Goal: Task Accomplishment & Management: Use online tool/utility

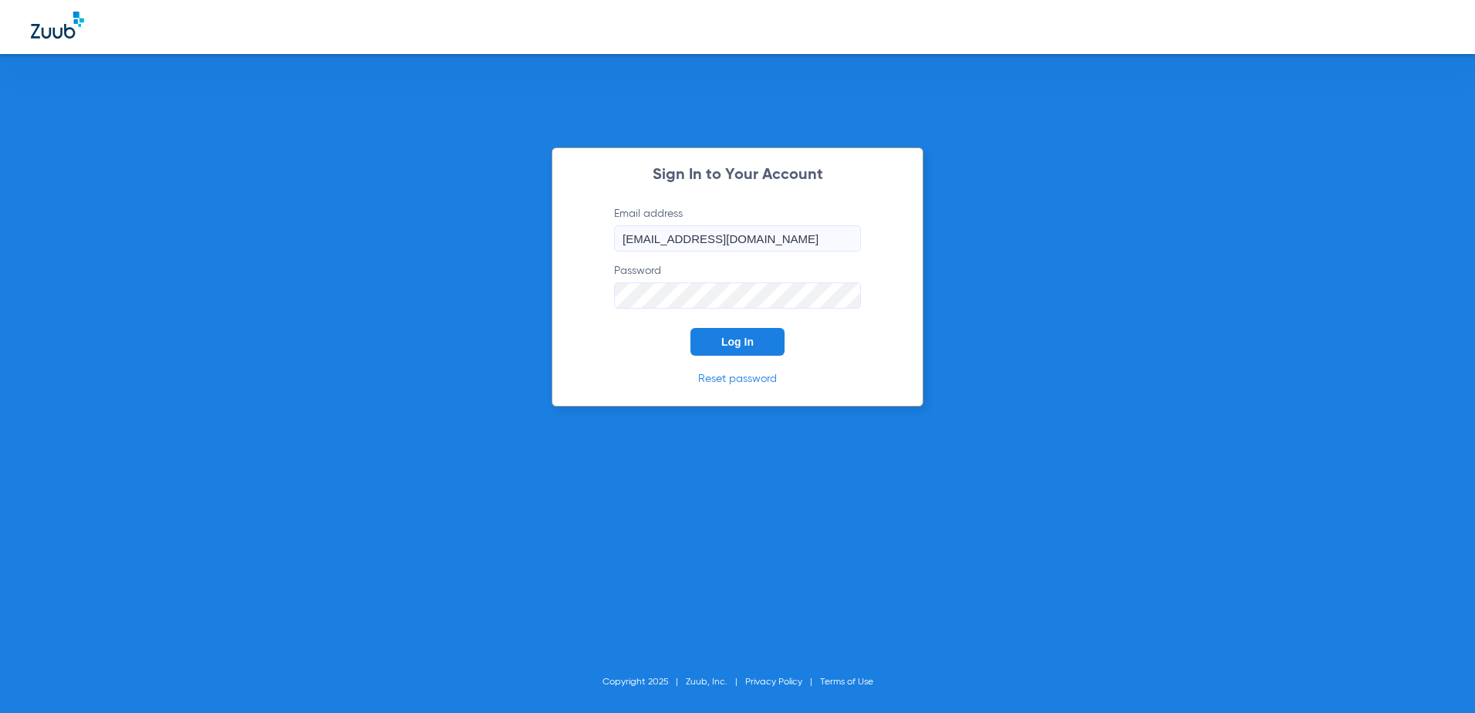
click at [739, 339] on span "Log In" at bounding box center [737, 342] width 32 height 12
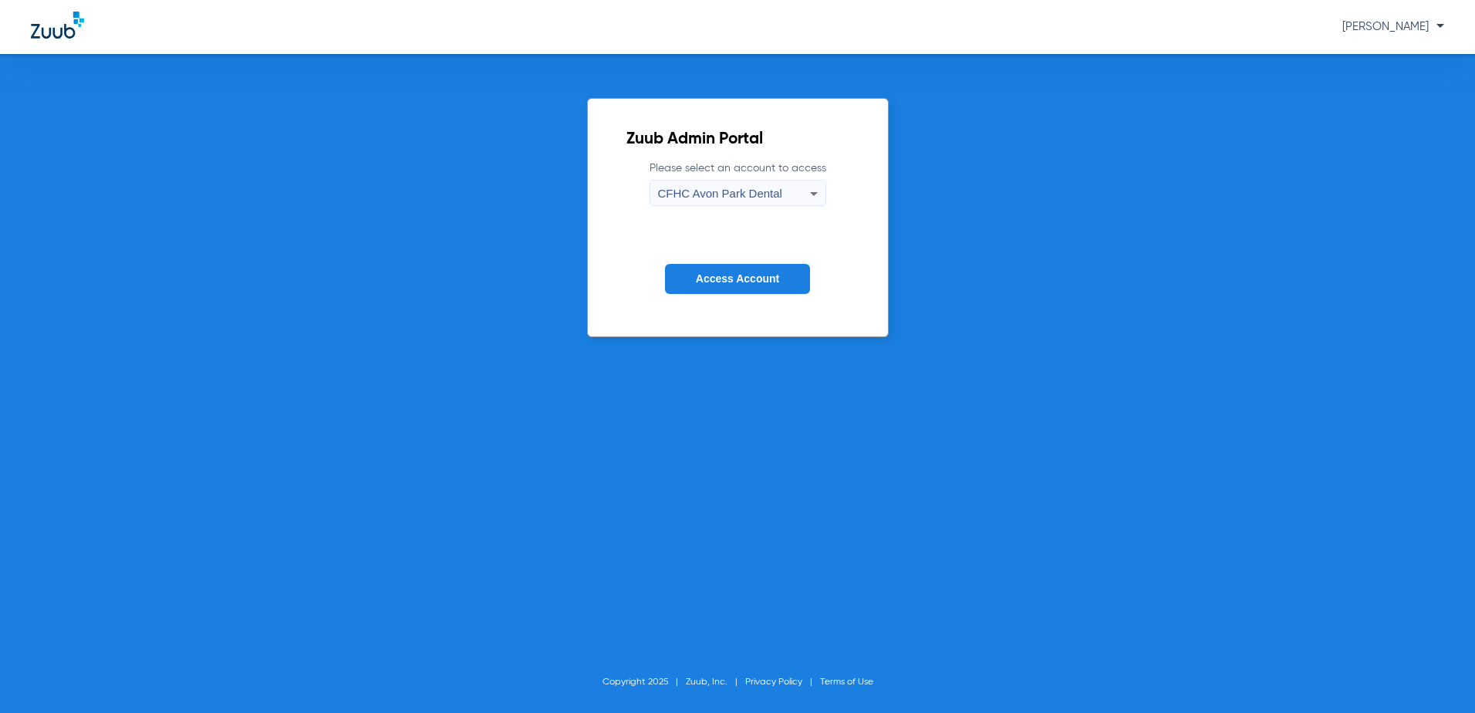
click at [749, 201] on div "CFHC Avon Park Dental" at bounding box center [734, 194] width 152 height 26
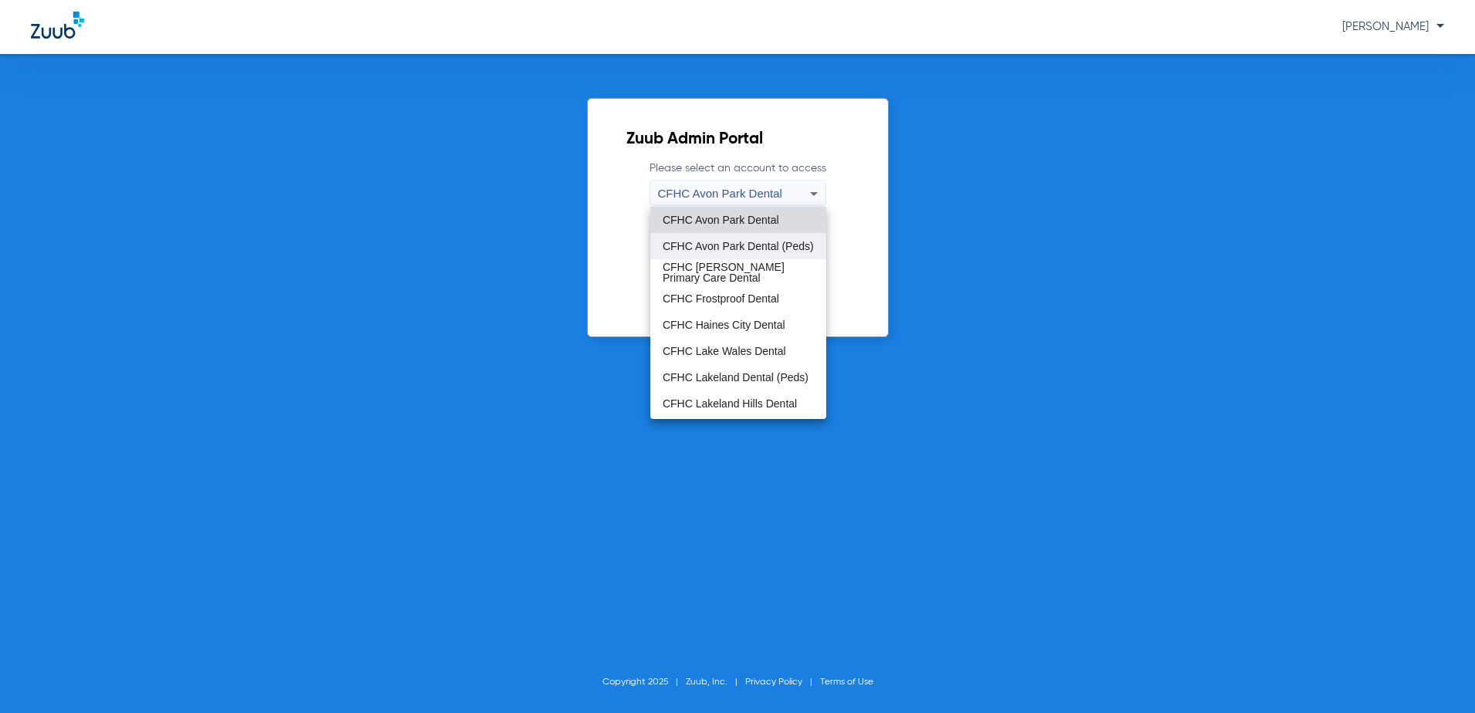
scroll to position [103, 0]
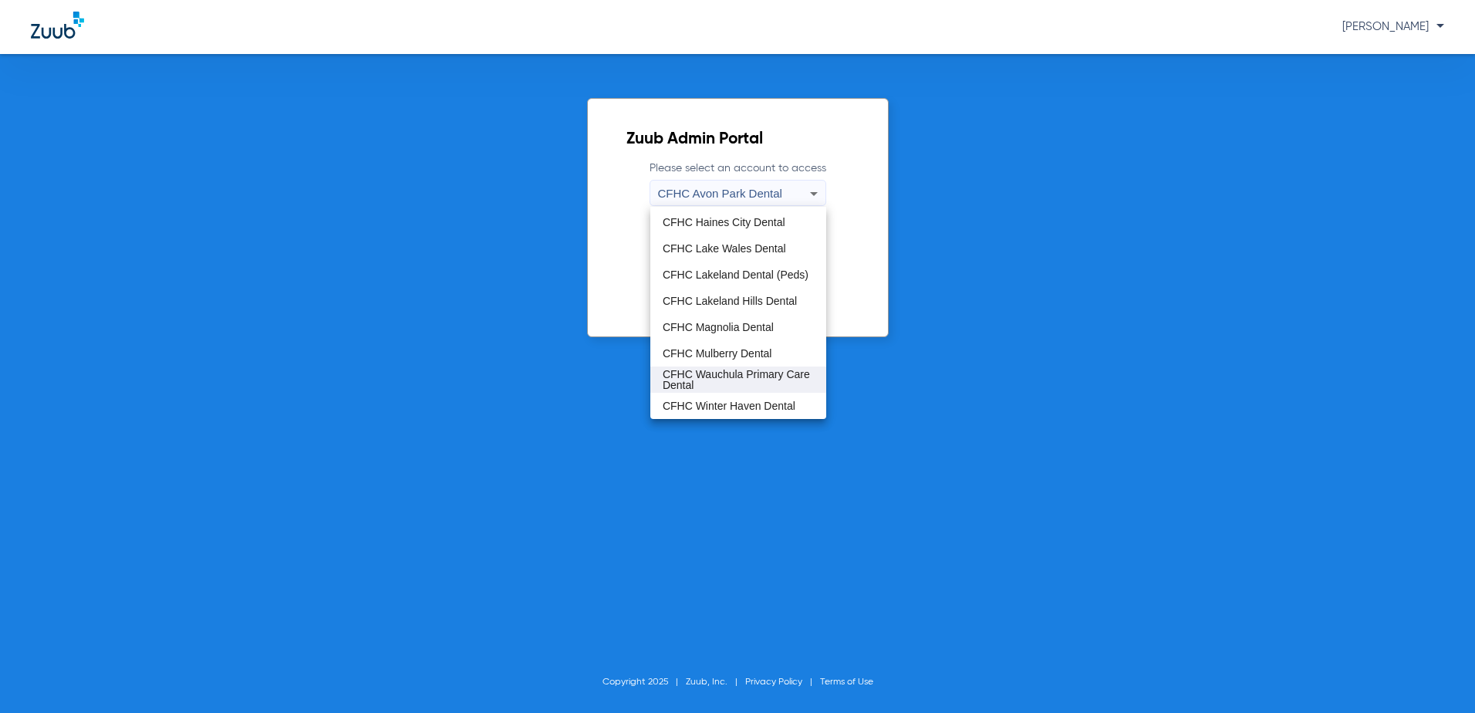
click at [744, 370] on span "CFHC Wauchula Primary Care Dental" at bounding box center [738, 380] width 151 height 22
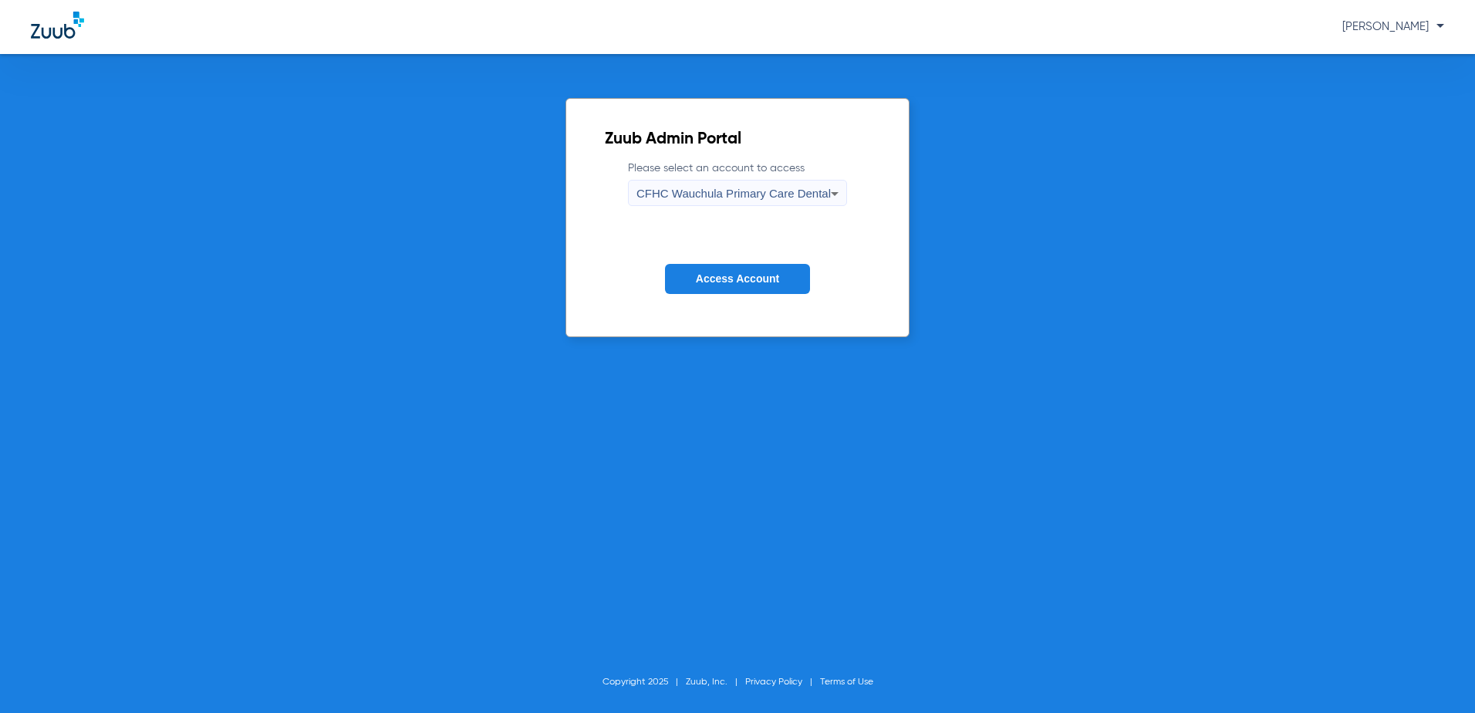
click at [724, 292] on button "Access Account" at bounding box center [737, 279] width 145 height 30
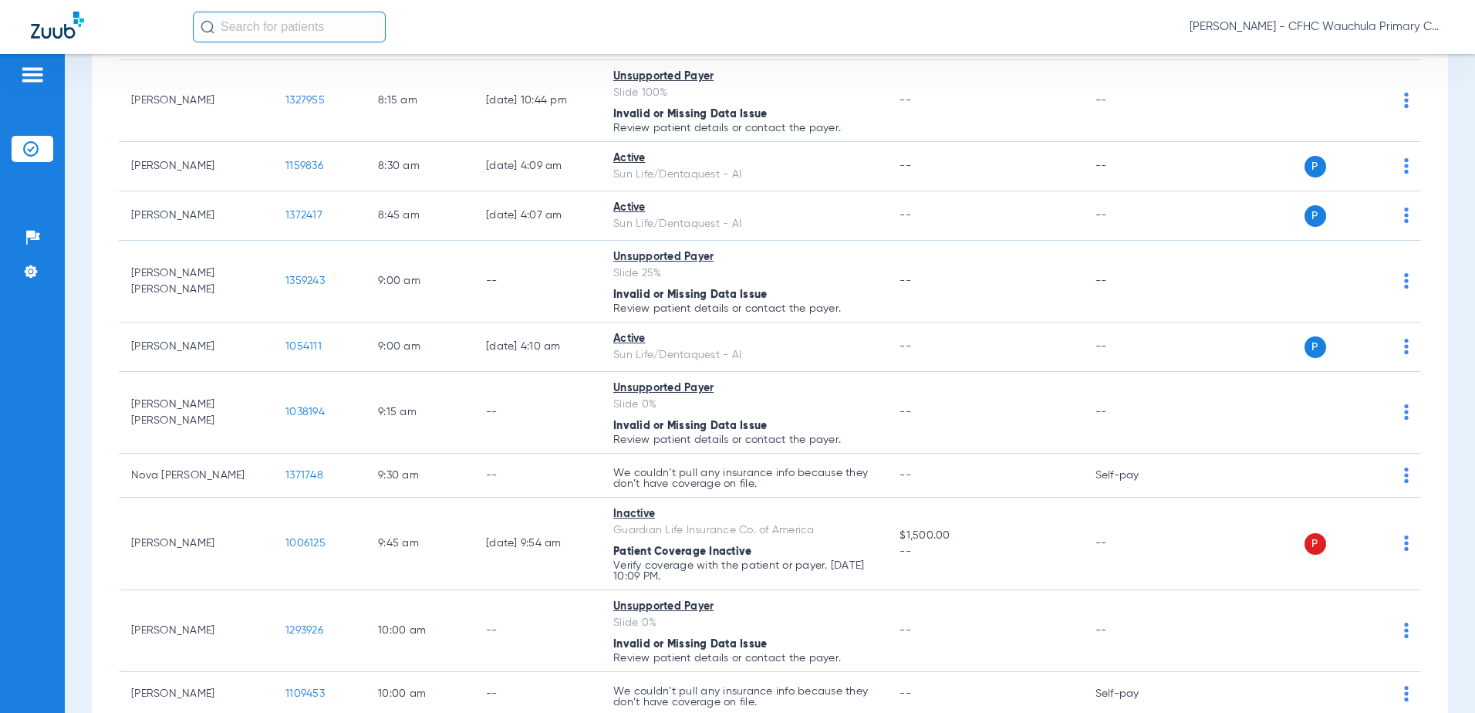
scroll to position [77, 0]
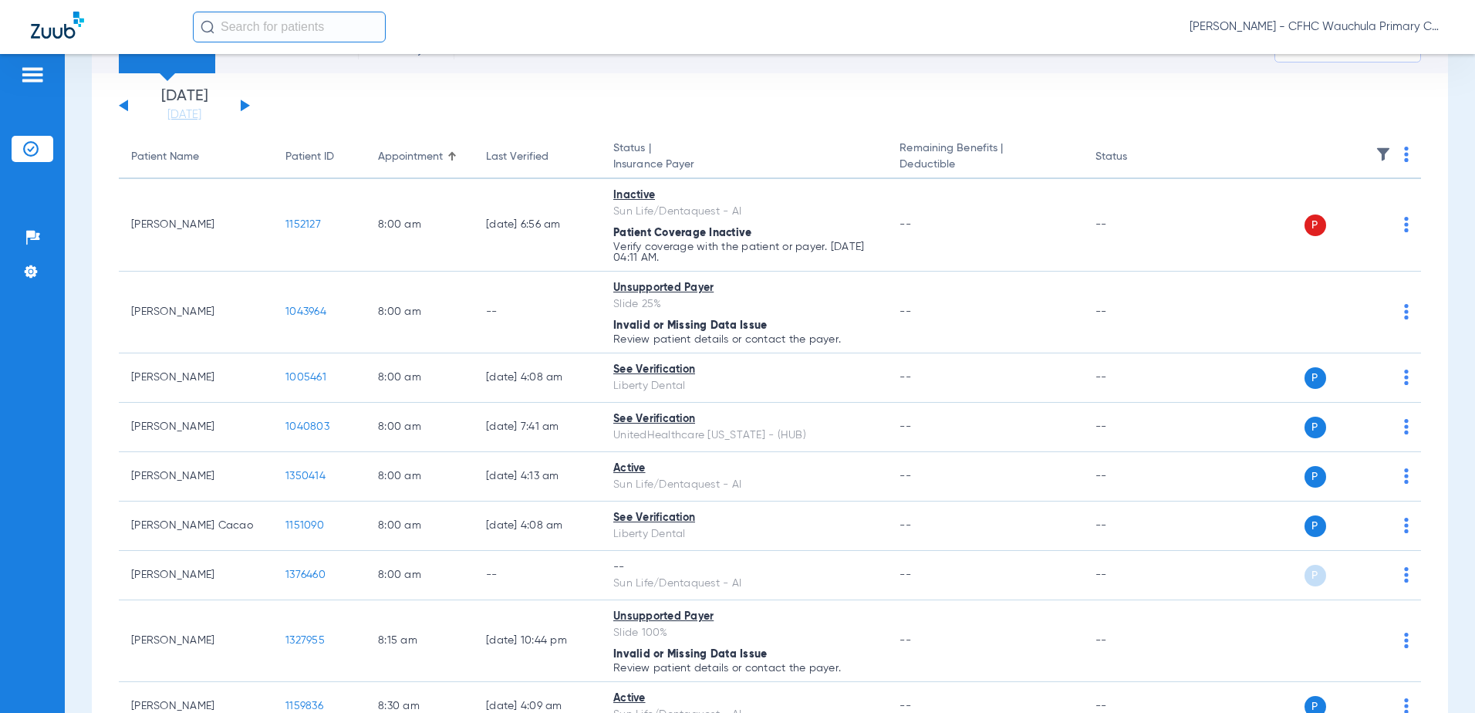
click at [248, 107] on div "[DATE] [DATE] [DATE] [DATE] [DATE] [DATE] [DATE] [DATE] [DATE] [DATE] [DATE] [D…" at bounding box center [184, 106] width 131 height 34
click at [245, 106] on button at bounding box center [245, 106] width 9 height 12
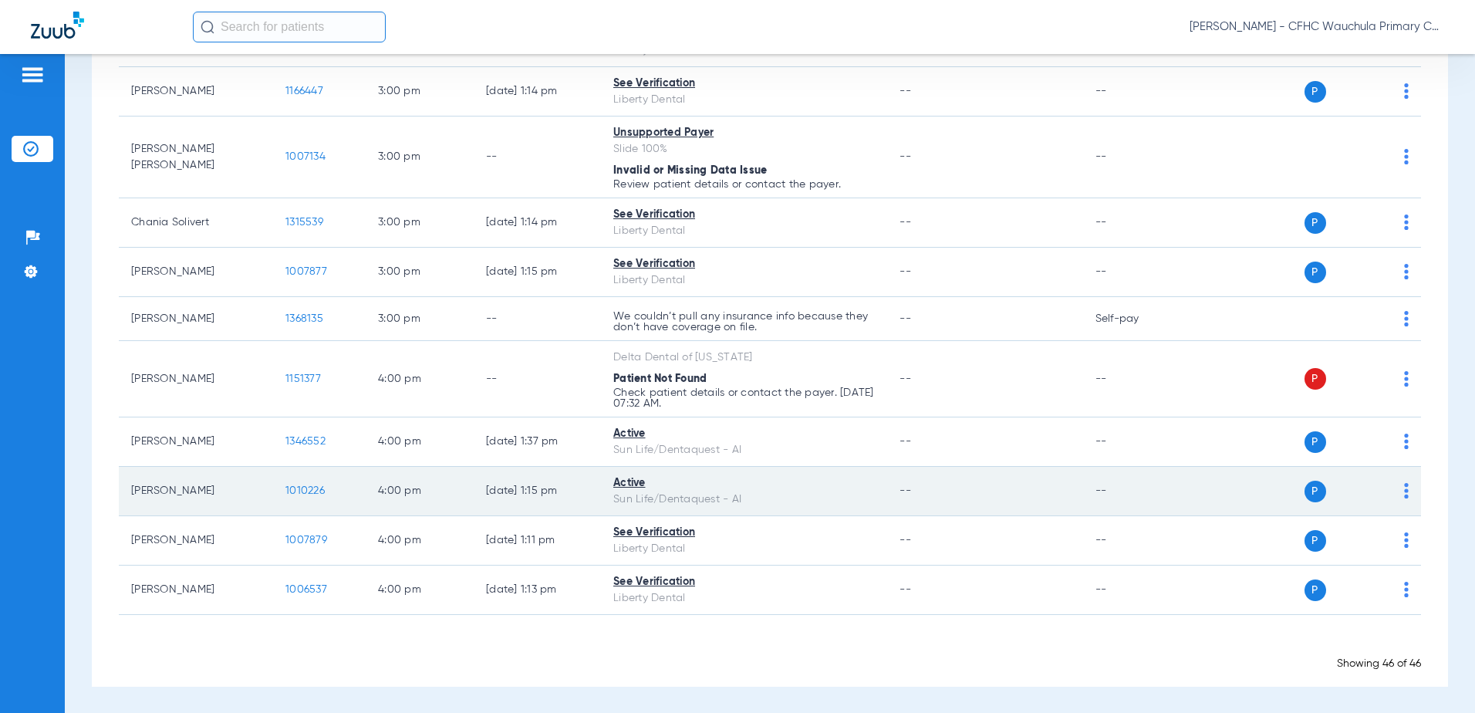
scroll to position [2405, 0]
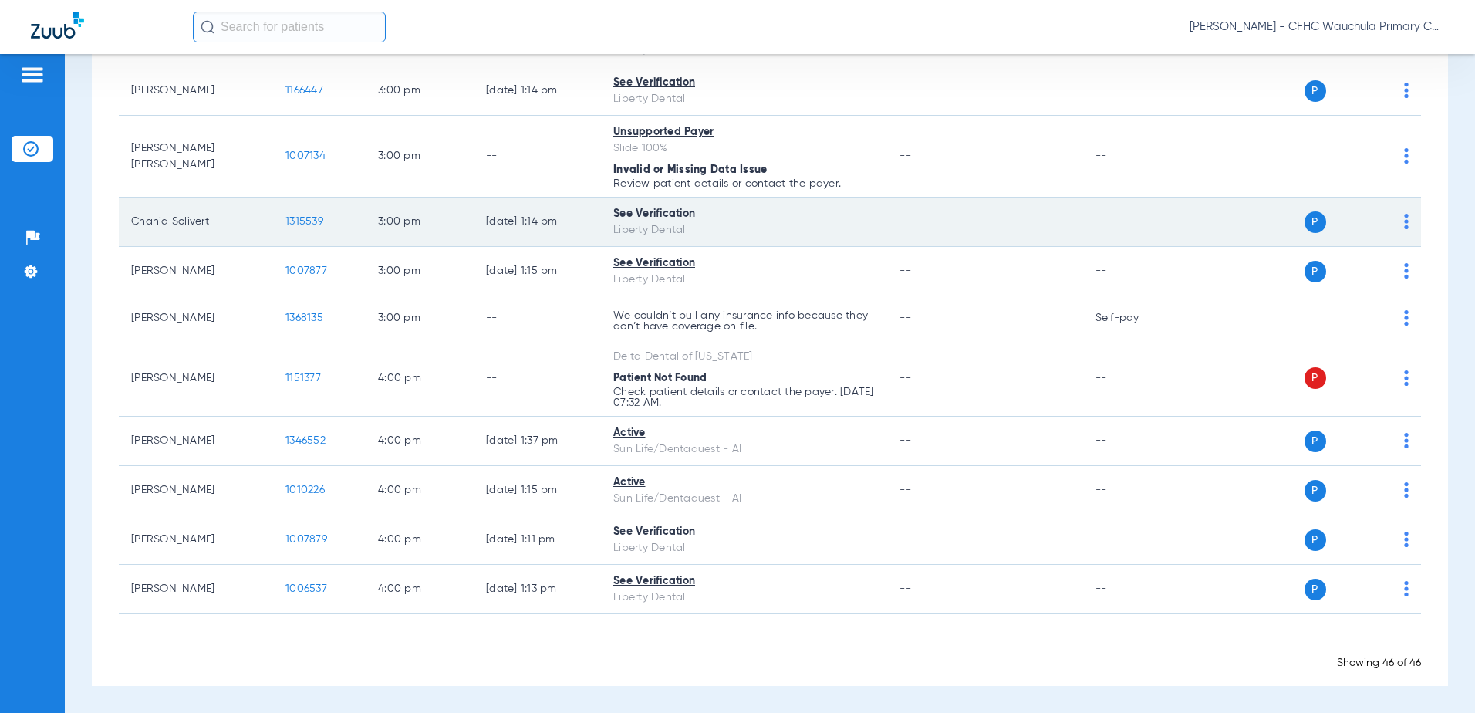
click at [306, 221] on span "1315539" at bounding box center [304, 221] width 38 height 11
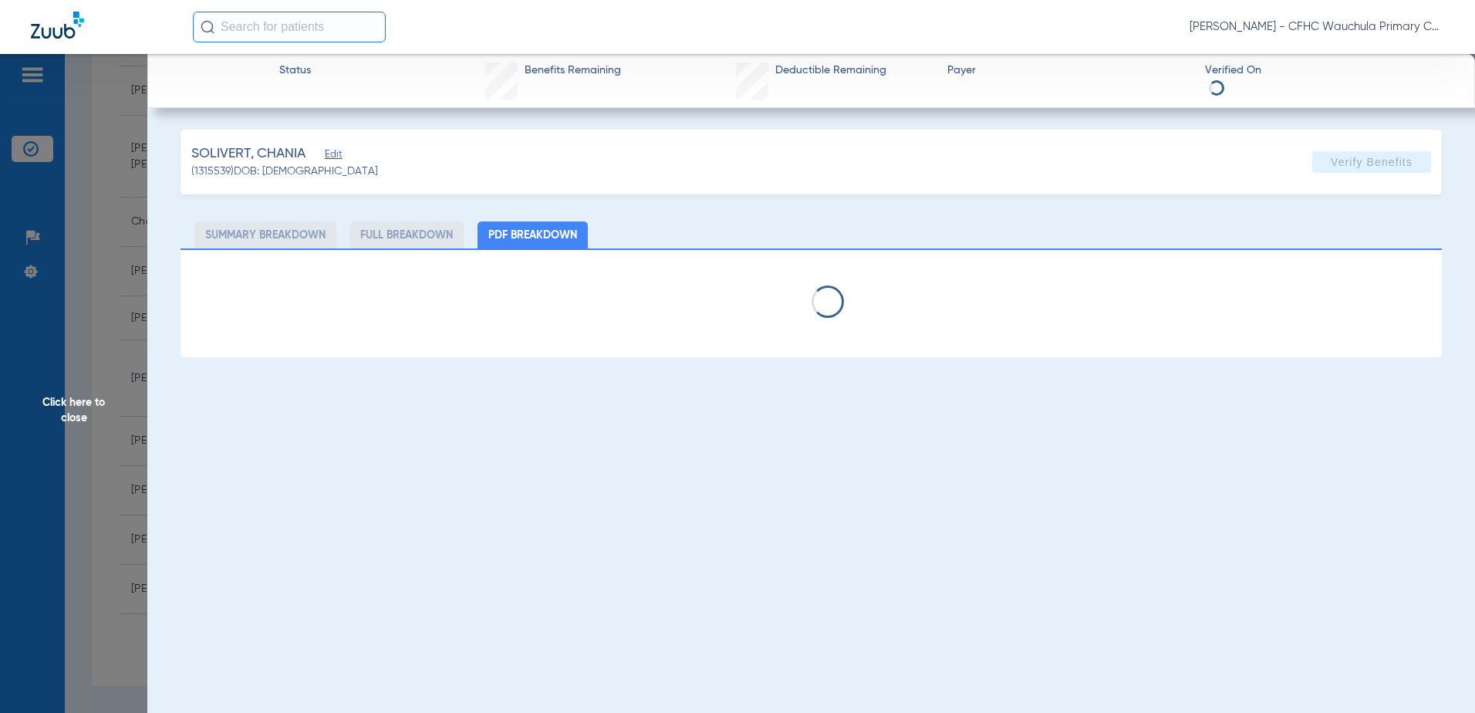
select select "page-width"
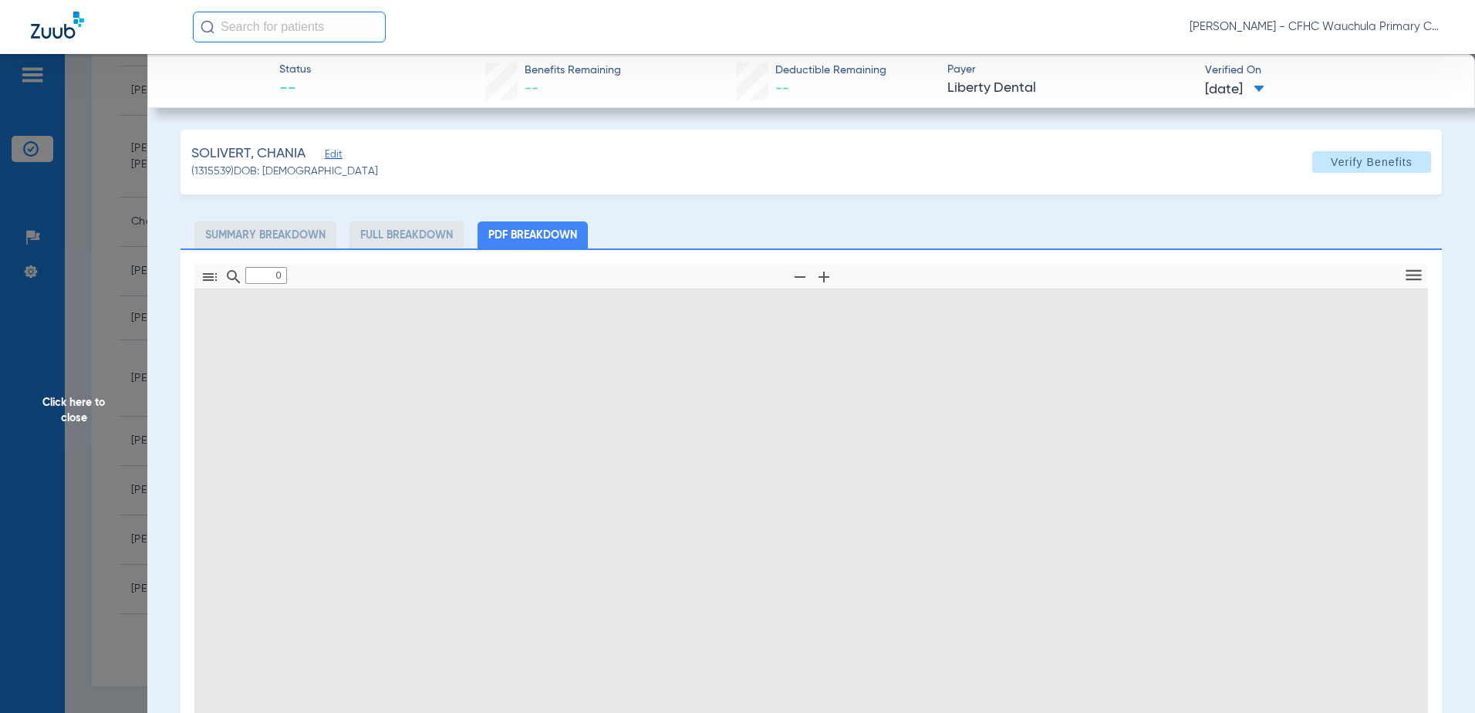
type input "1"
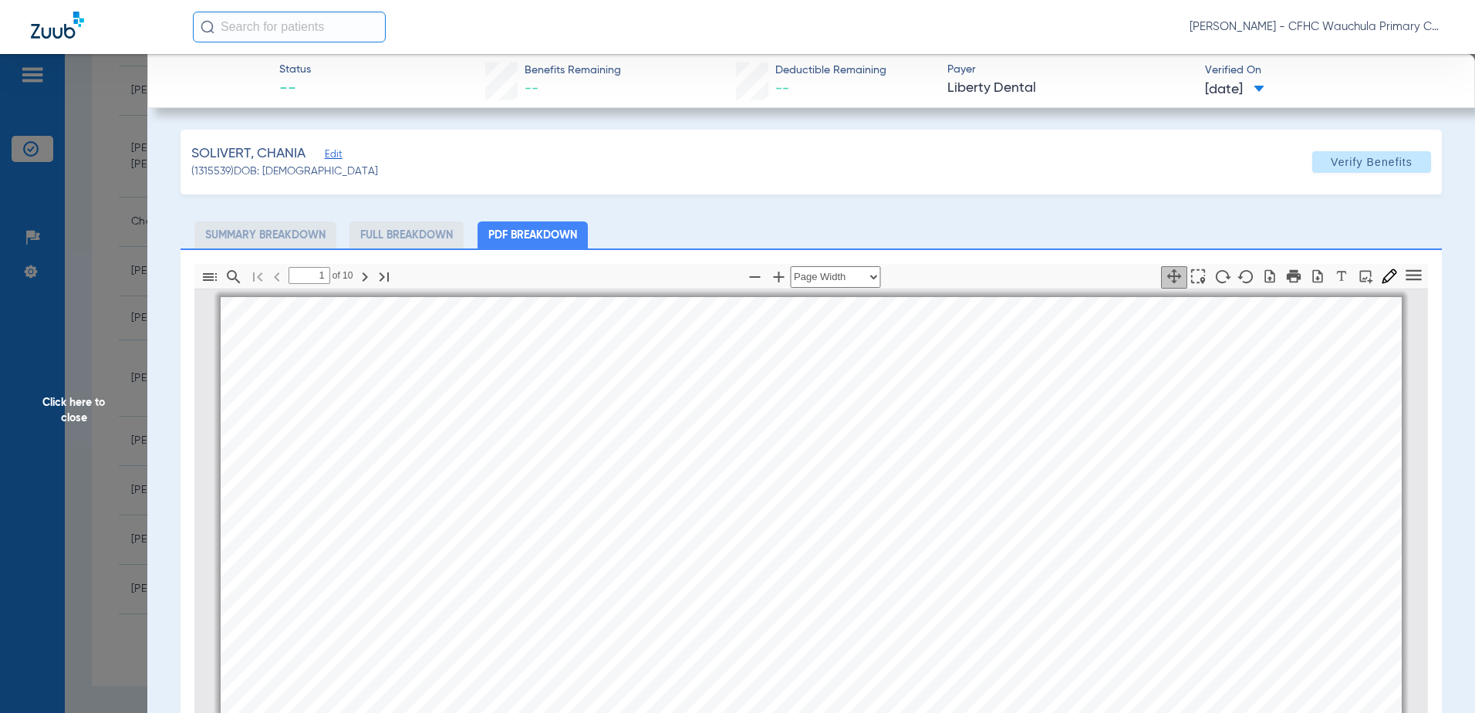
scroll to position [8, 0]
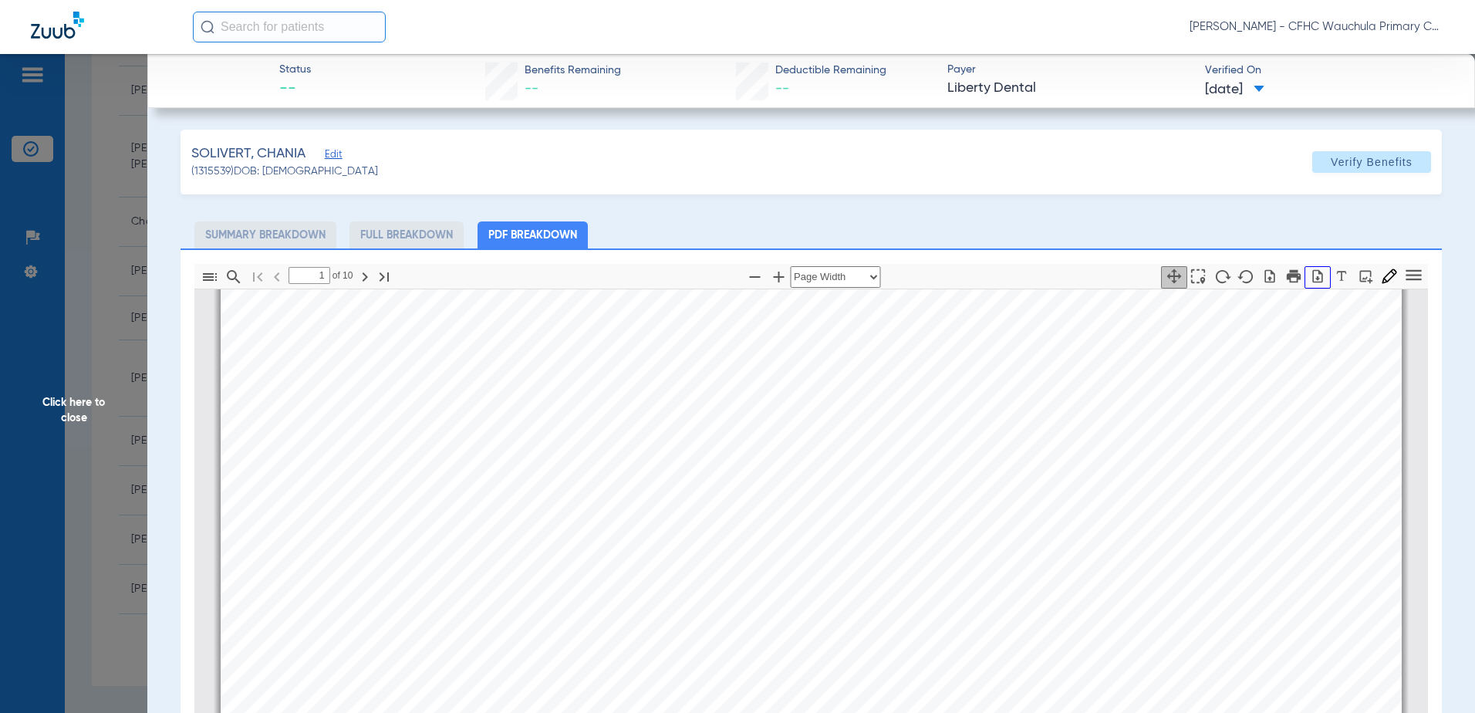
click at [1310, 280] on icon "button" at bounding box center [1317, 275] width 15 height 15
drag, startPoint x: 110, startPoint y: 273, endPoint x: 294, endPoint y: 339, distance: 195.0
click at [111, 272] on span "Click here to close" at bounding box center [73, 410] width 147 height 713
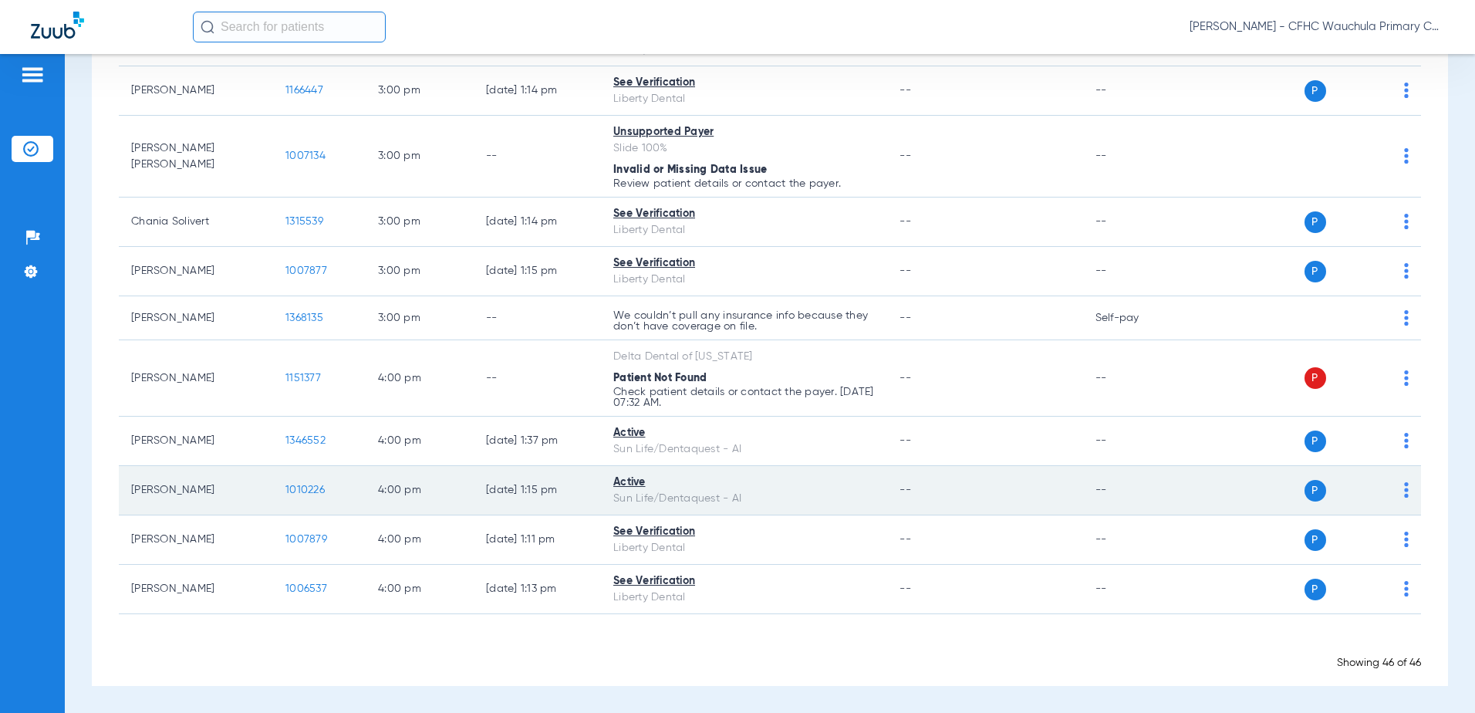
click at [303, 492] on span "1010226" at bounding box center [304, 490] width 39 height 11
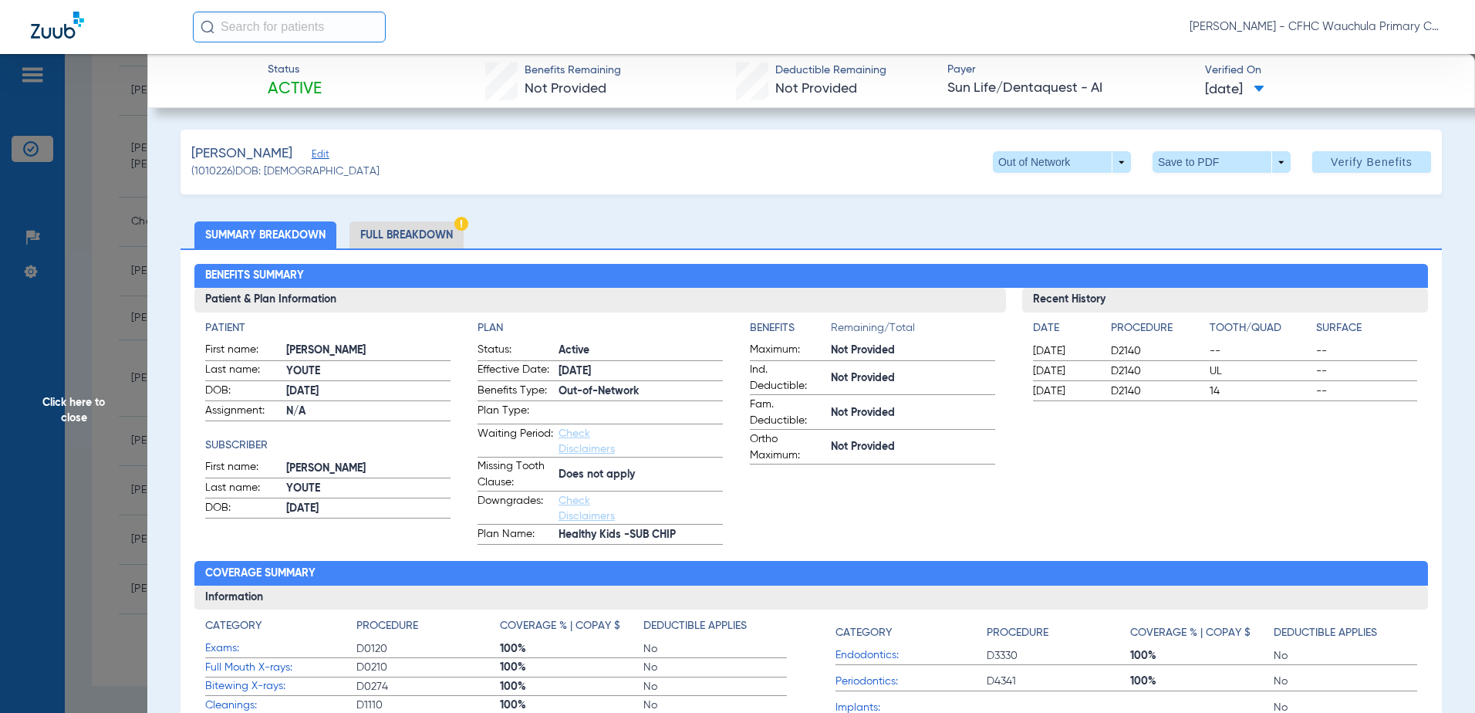
click at [390, 235] on li "Full Breakdown" at bounding box center [406, 234] width 114 height 27
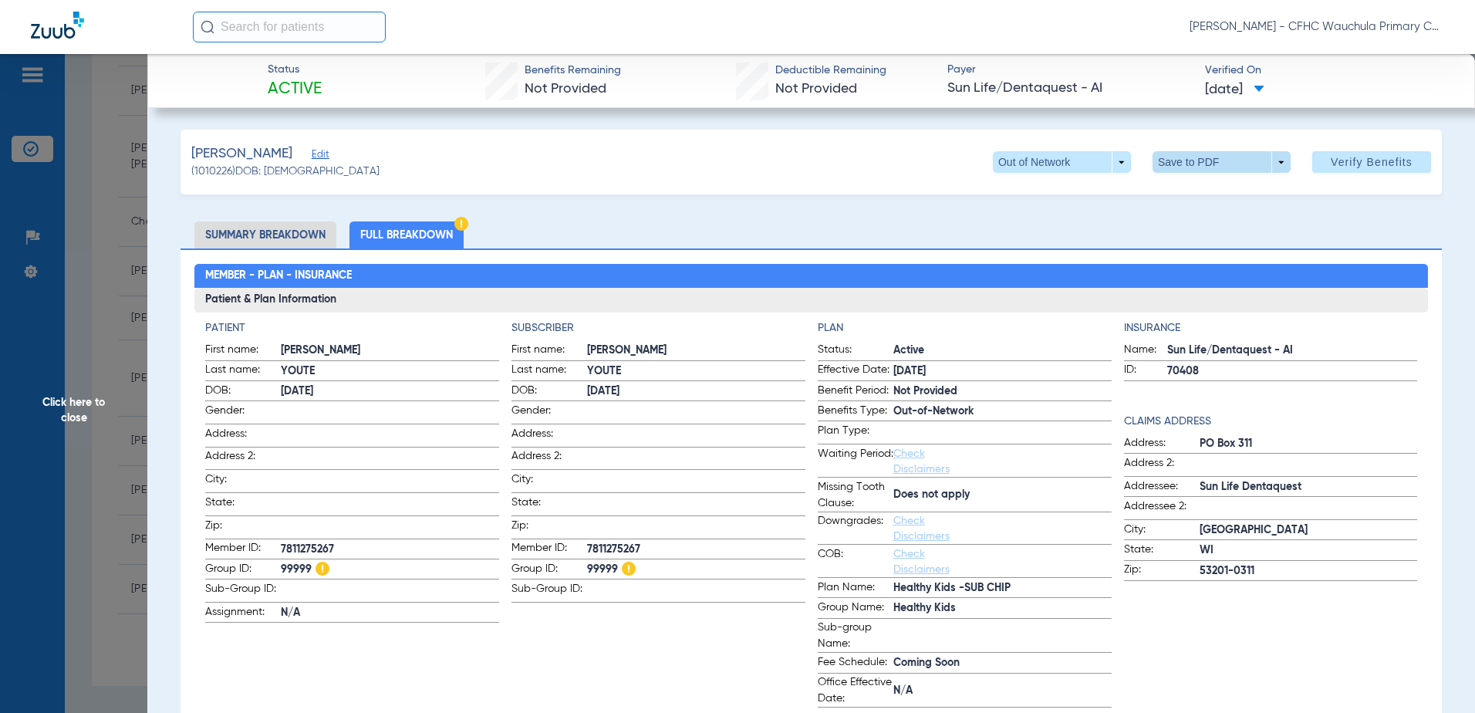
click at [1203, 162] on span at bounding box center [1221, 161] width 37 height 37
click at [1192, 193] on span "Save to PDF" at bounding box center [1215, 192] width 61 height 11
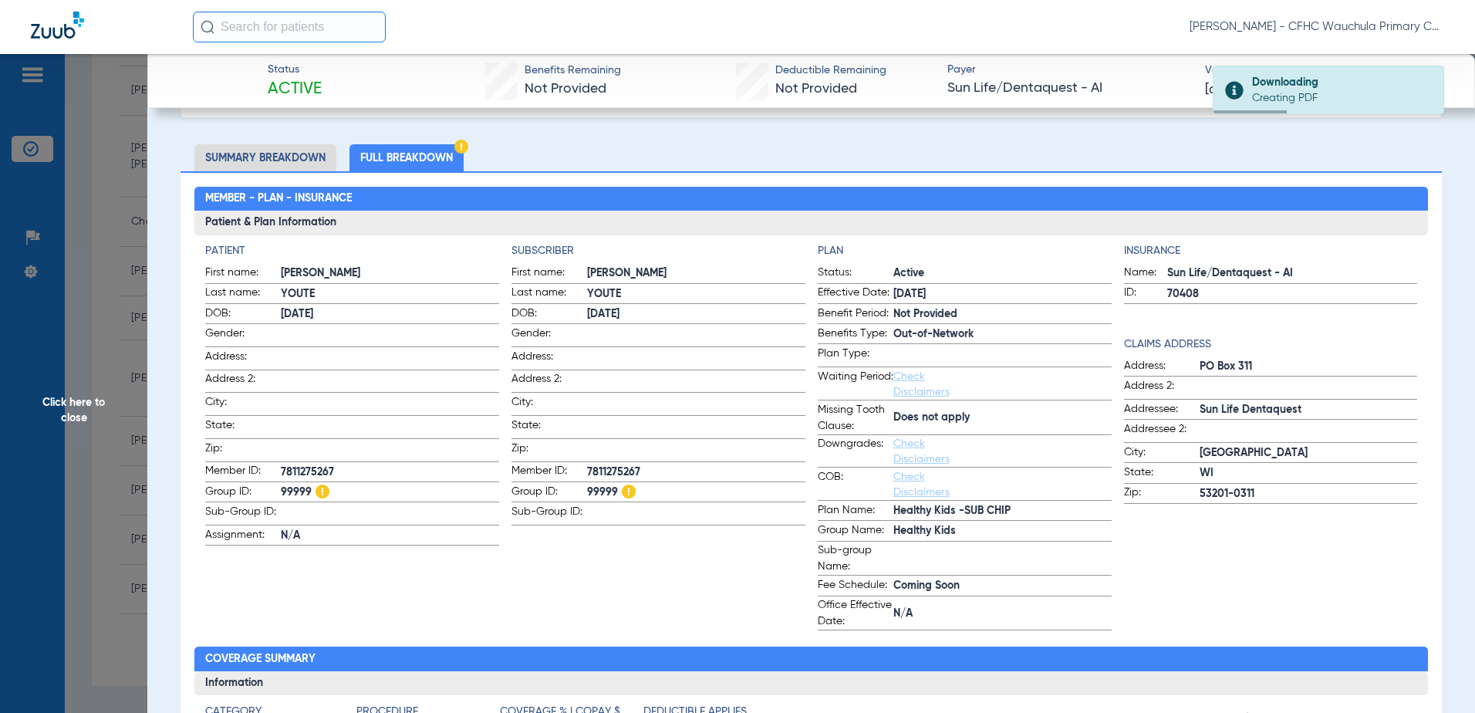
scroll to position [0, 0]
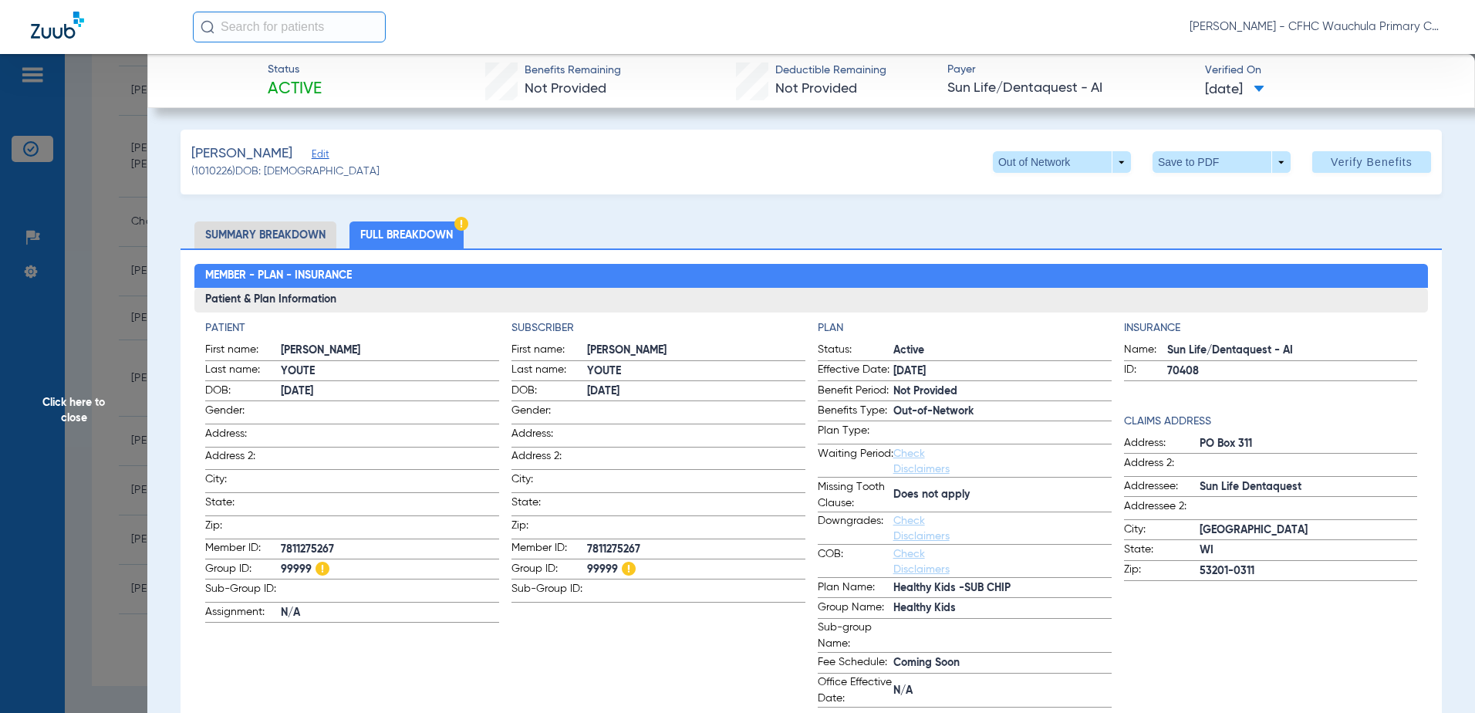
click at [127, 306] on span "Click here to close" at bounding box center [73, 410] width 147 height 713
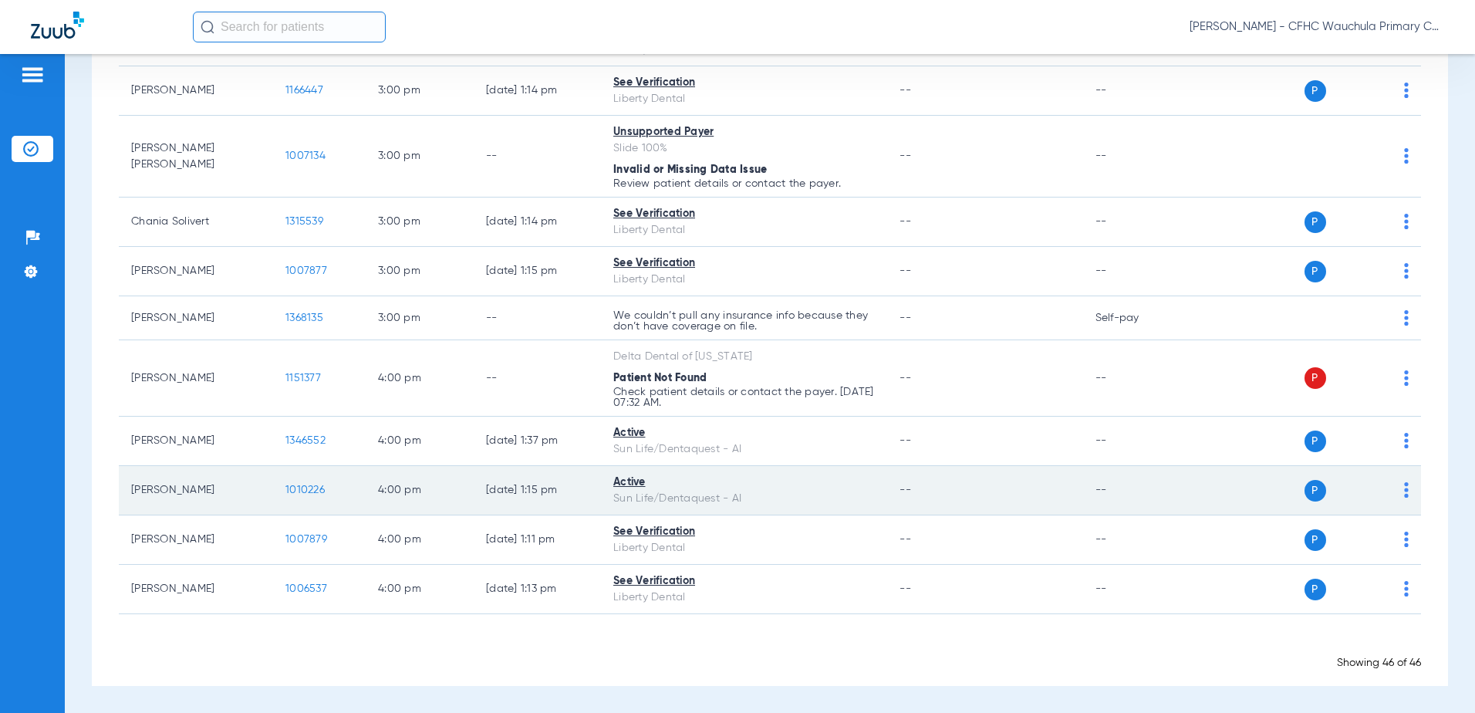
click at [292, 486] on span "1010226" at bounding box center [304, 490] width 39 height 11
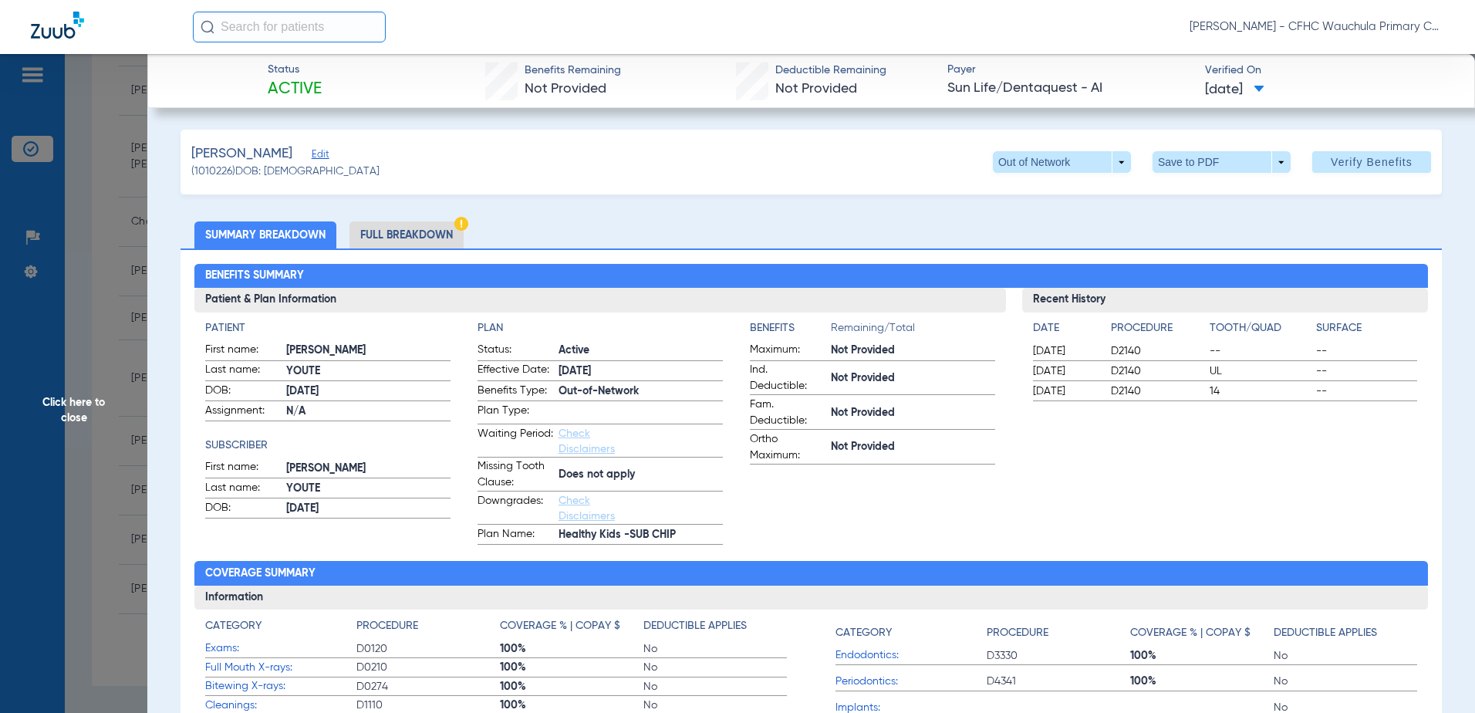
click at [105, 400] on span "Click here to close" at bounding box center [73, 410] width 147 height 713
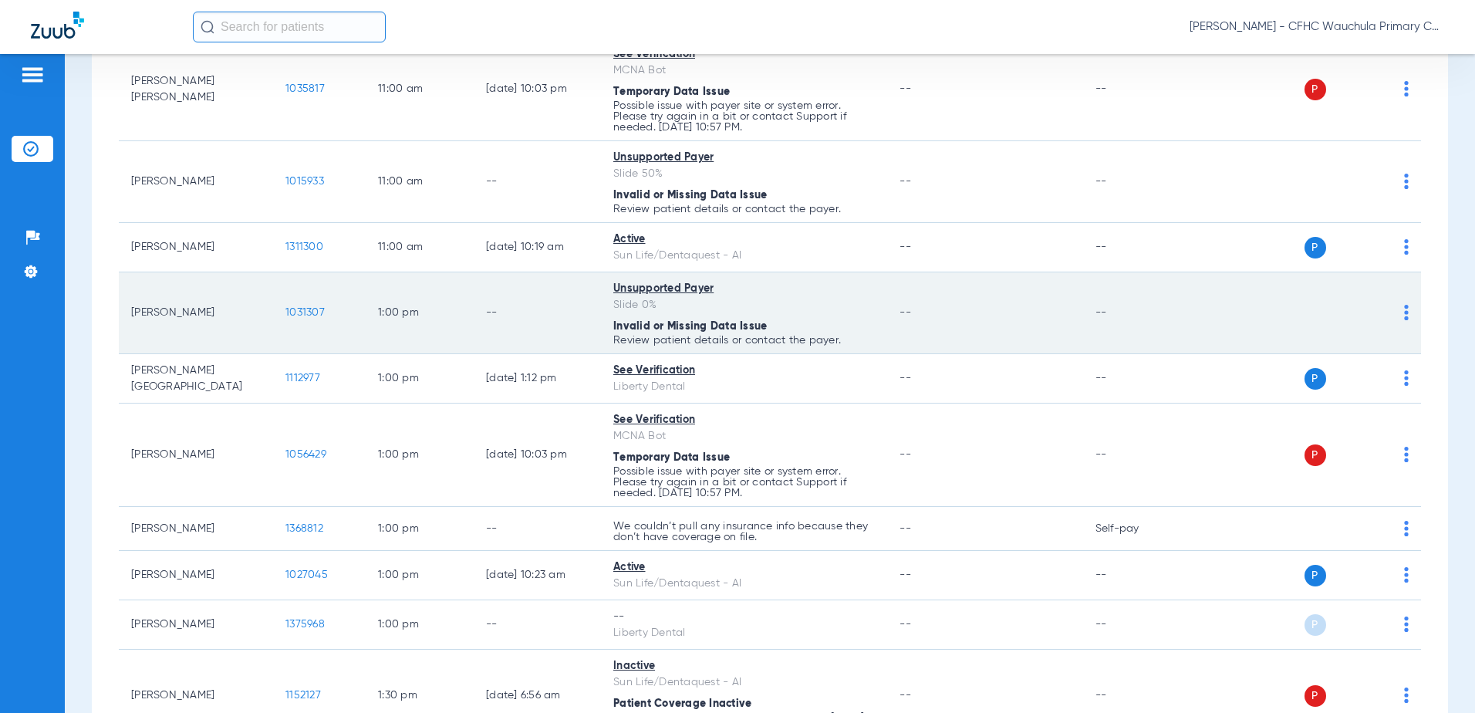
scroll to position [1325, 0]
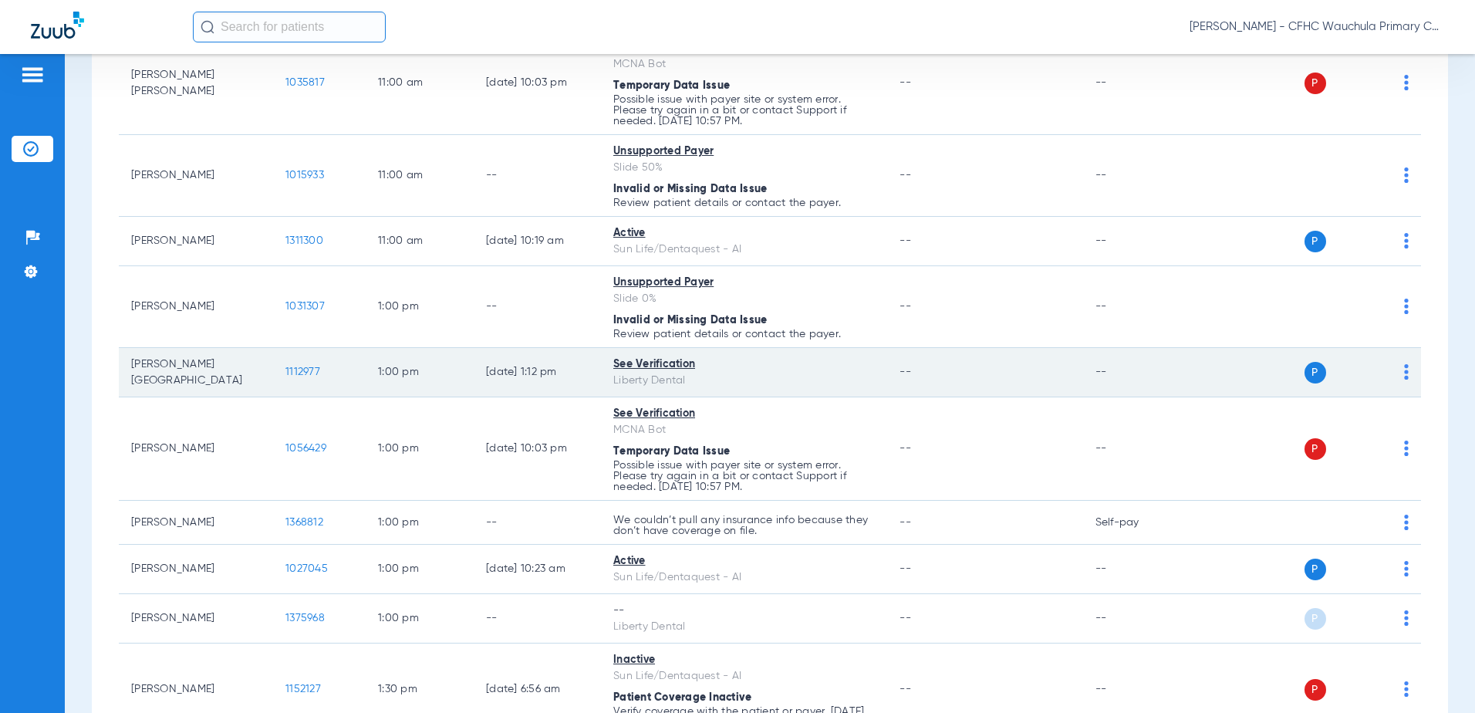
click at [289, 373] on span "1112977" at bounding box center [302, 371] width 35 height 11
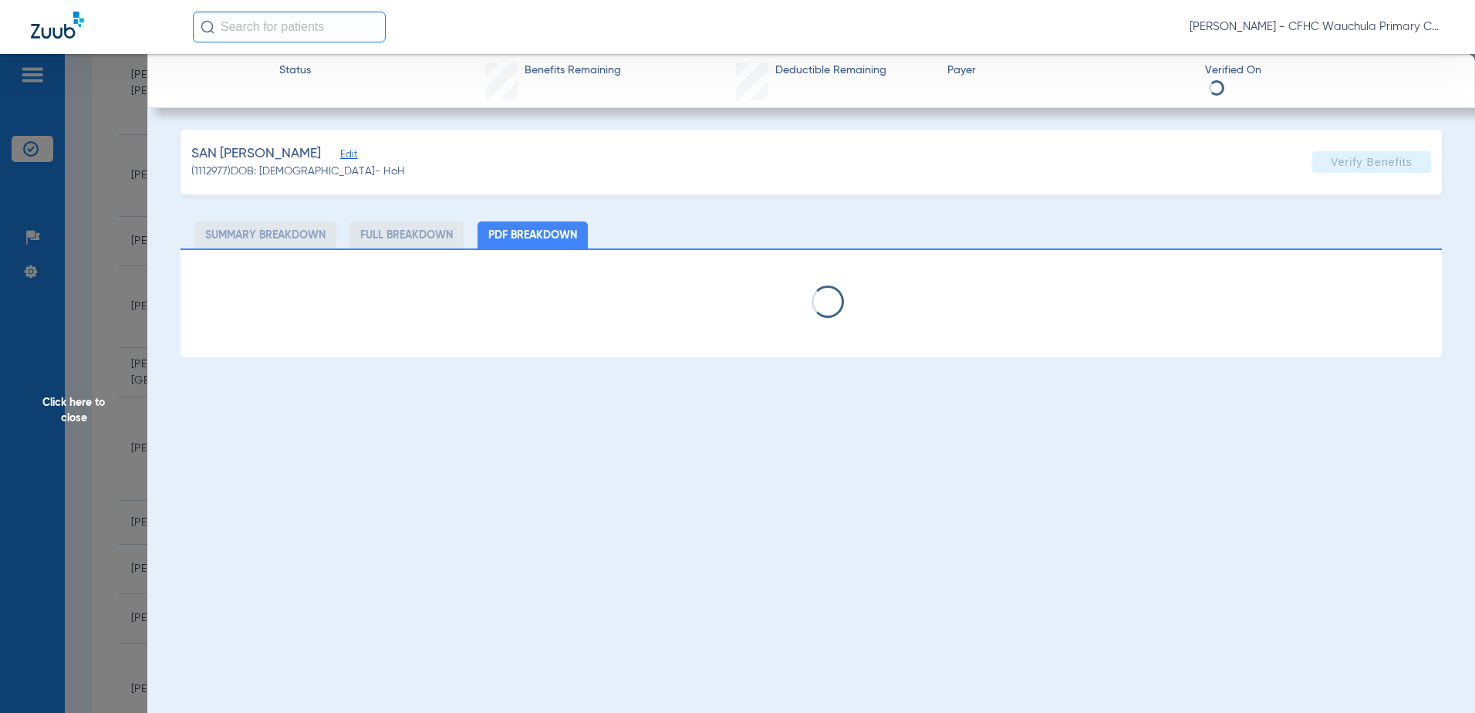
select select "page-width"
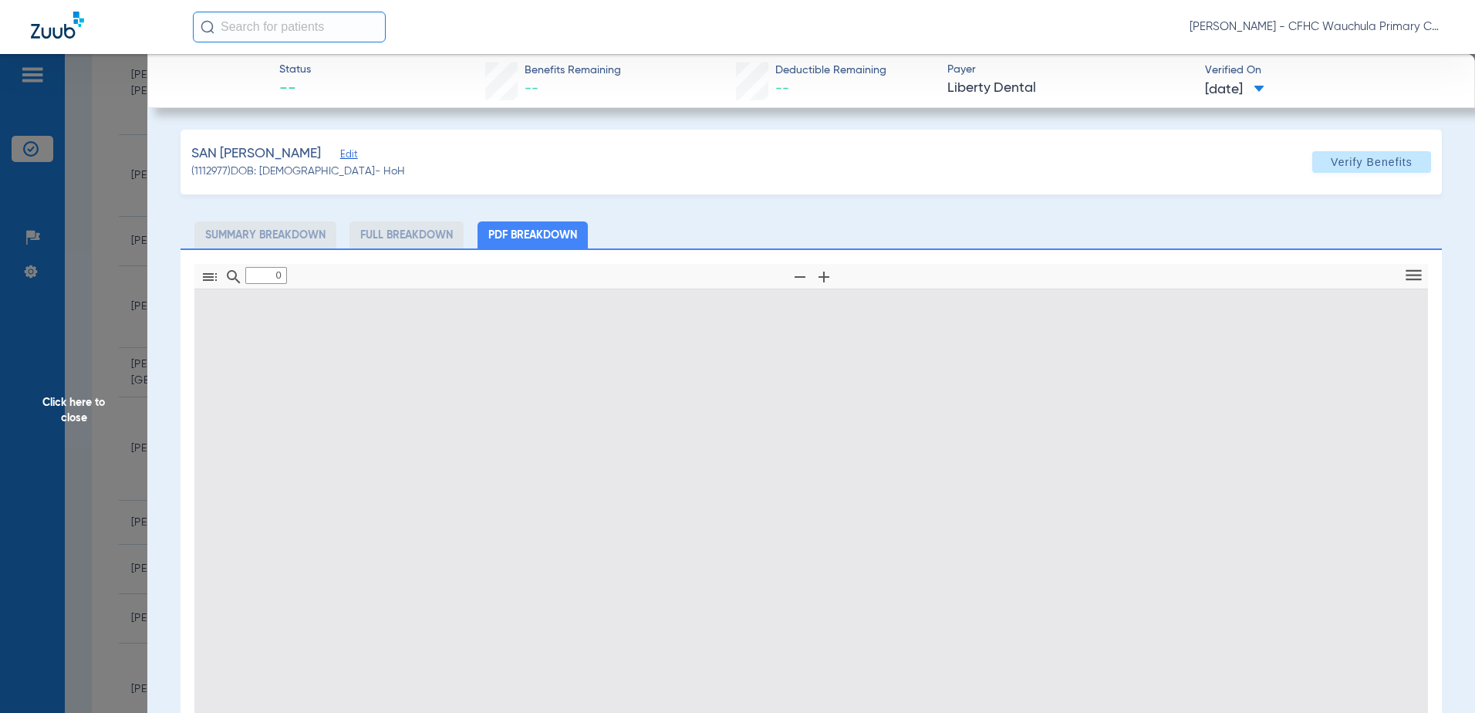
type input "1"
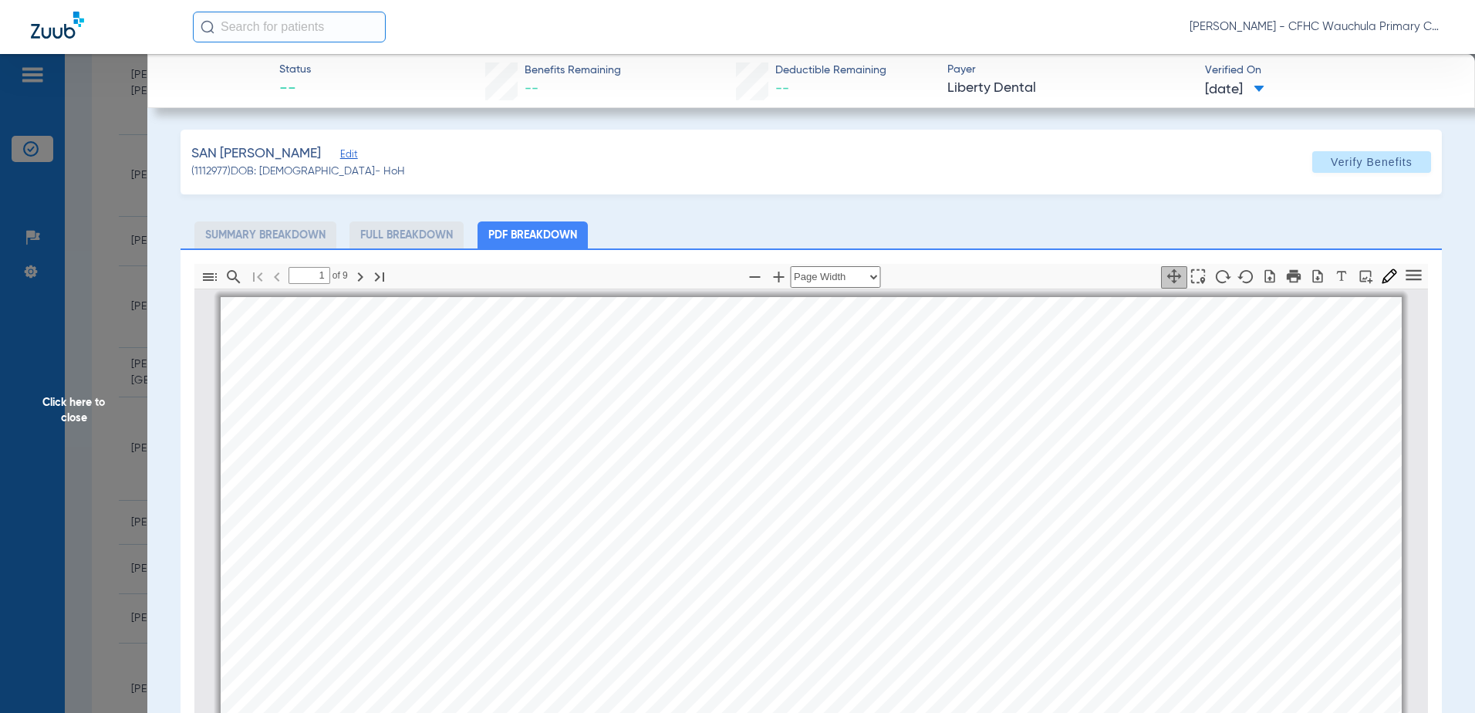
scroll to position [8, 0]
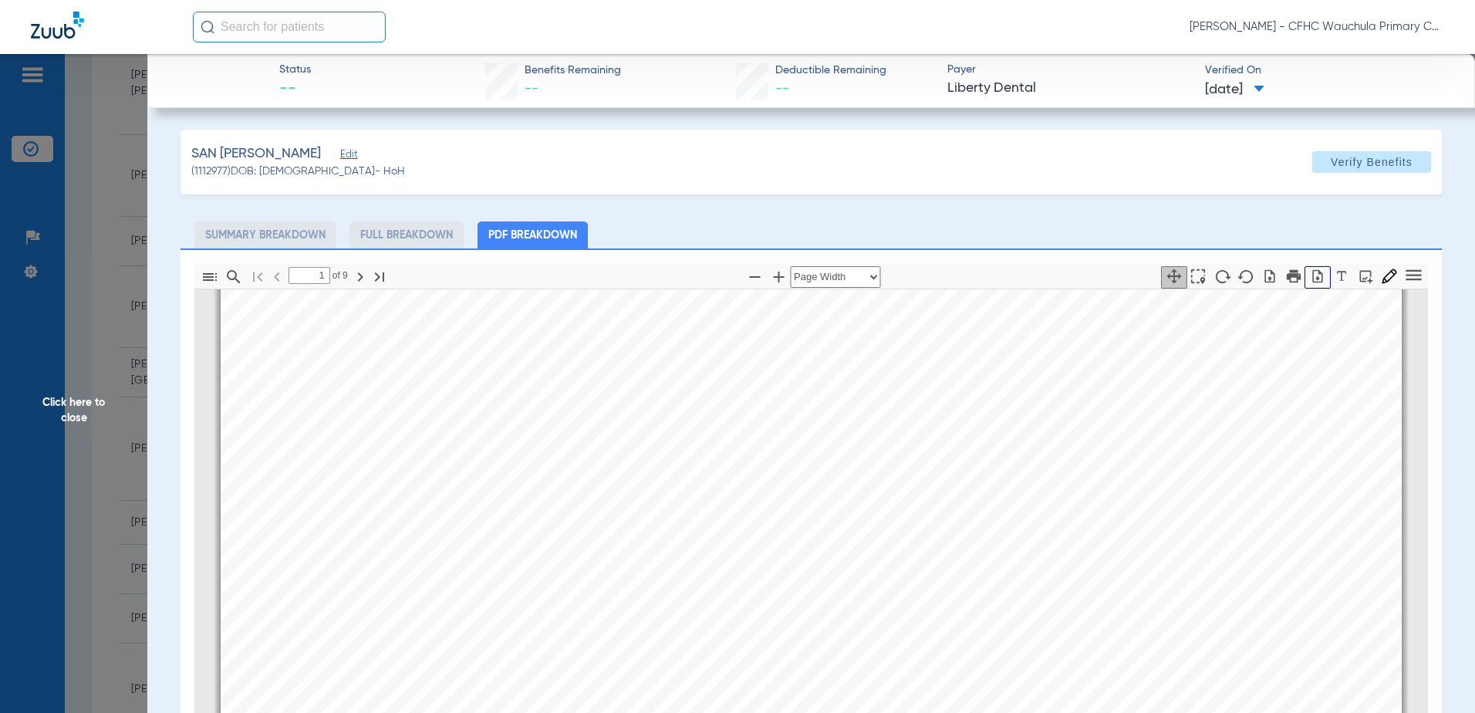
click at [1313, 278] on icon "button" at bounding box center [1318, 275] width 10 height 13
drag, startPoint x: 62, startPoint y: 317, endPoint x: 732, endPoint y: 0, distance: 741.6
click at [63, 312] on span "Click here to close" at bounding box center [73, 410] width 147 height 713
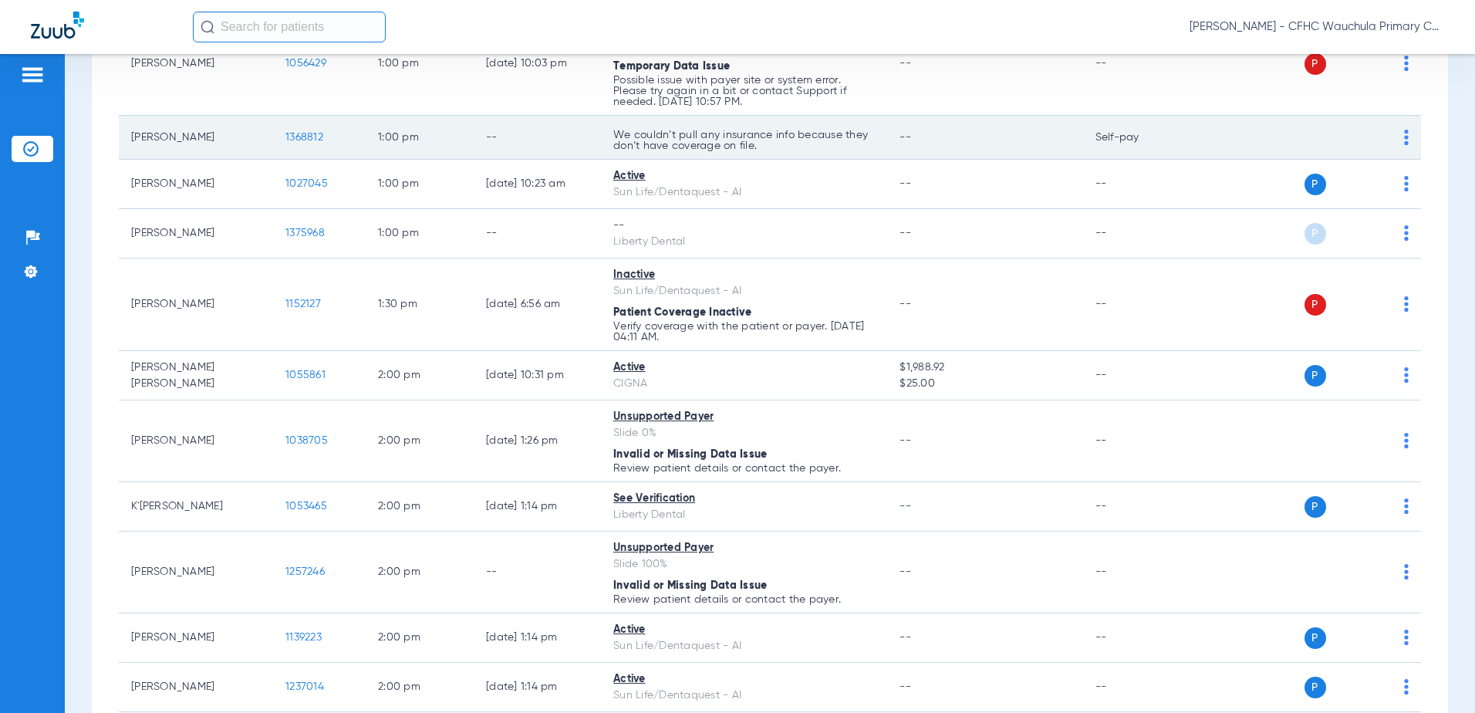
scroll to position [1710, 0]
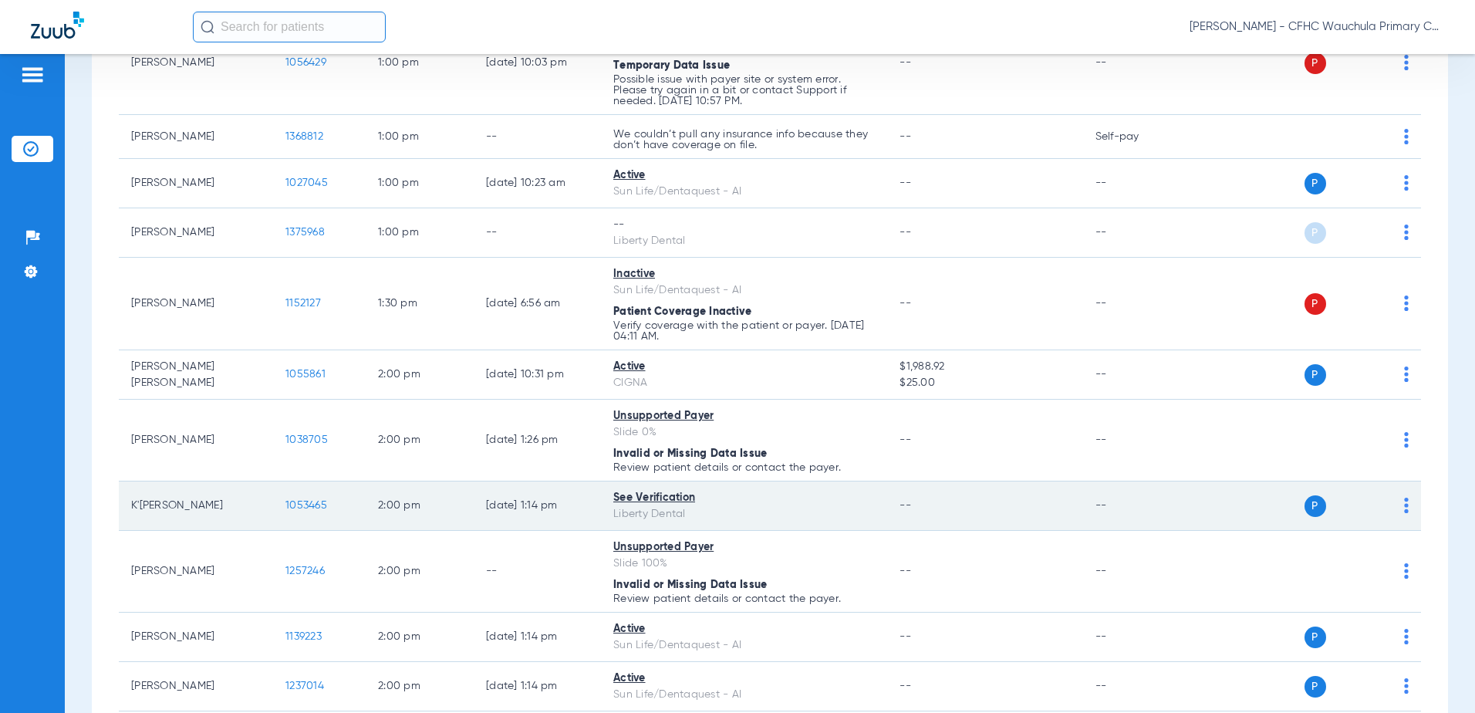
click at [314, 506] on span "1053465" at bounding box center [306, 505] width 42 height 11
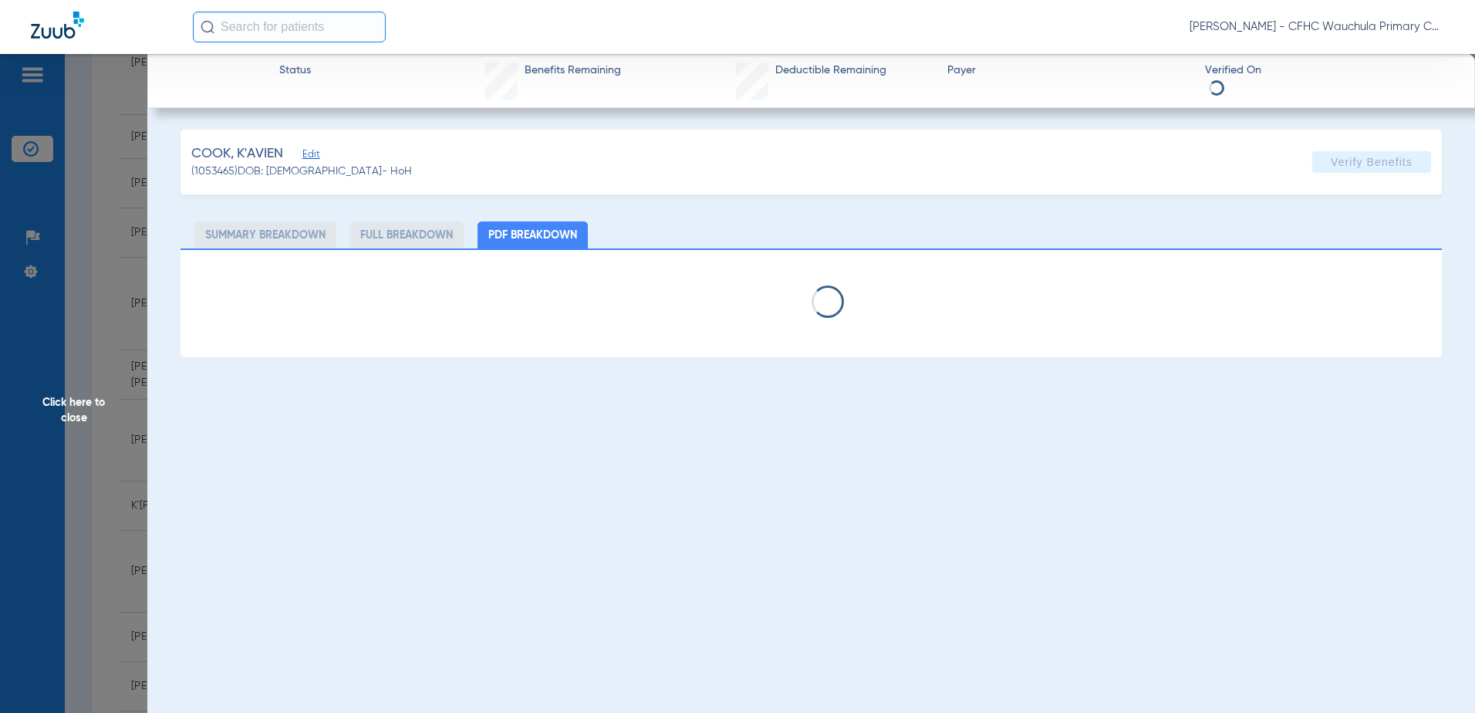
click at [311, 157] on span "Edit" at bounding box center [309, 156] width 14 height 15
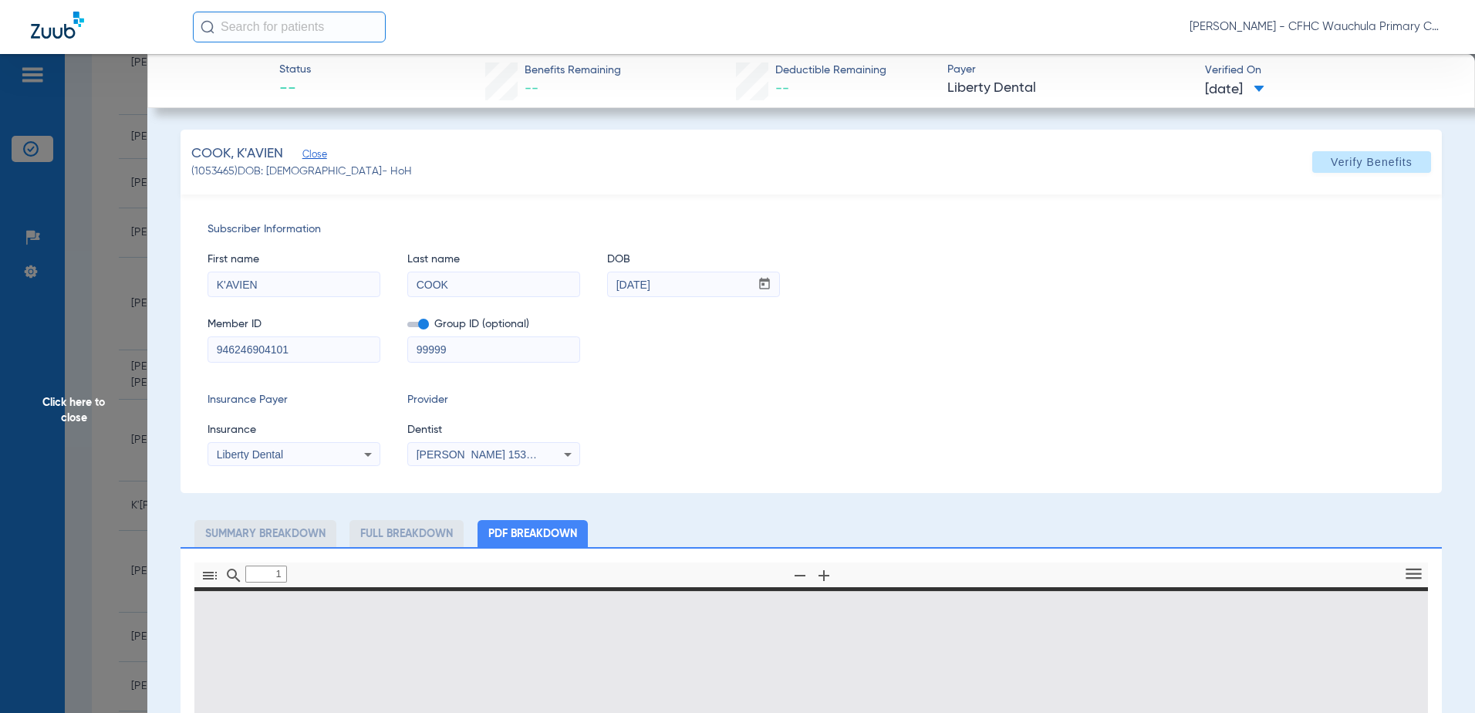
drag, startPoint x: 276, startPoint y: 347, endPoint x: 212, endPoint y: 348, distance: 64.0
click at [184, 349] on div "Subscriber Information First name K'AVIEN Last name COOK DOB mm / dd / yyyy [DA…" at bounding box center [811, 343] width 1261 height 299
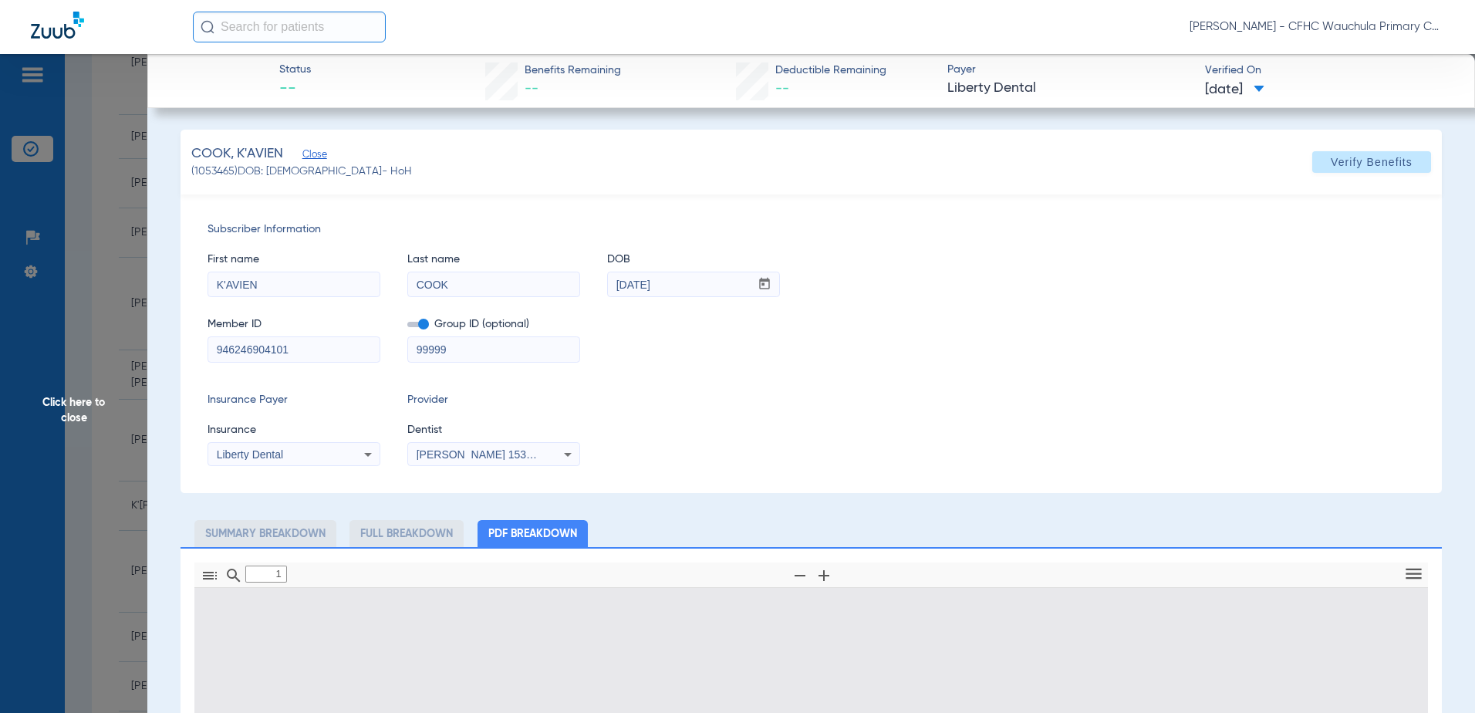
type input "0"
select select "page-width"
type input "1"
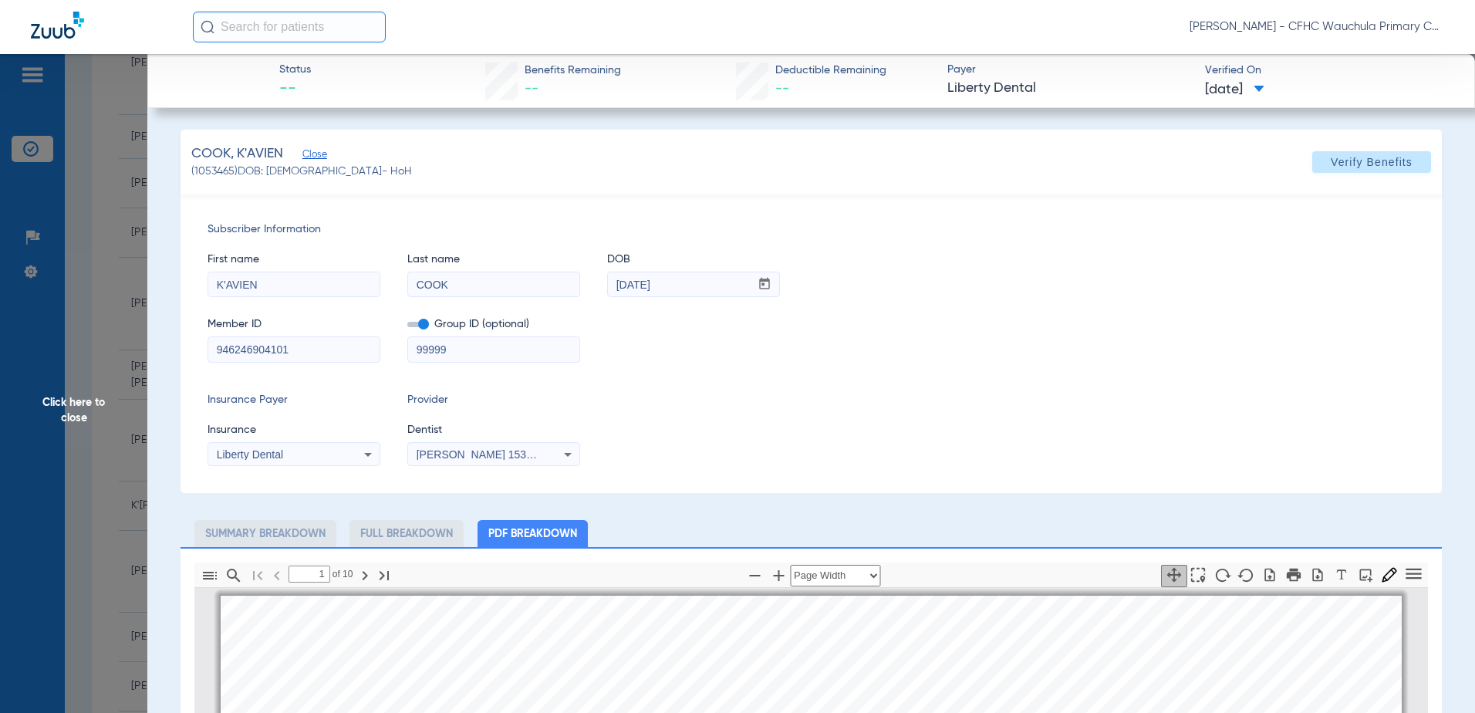
scroll to position [8, 0]
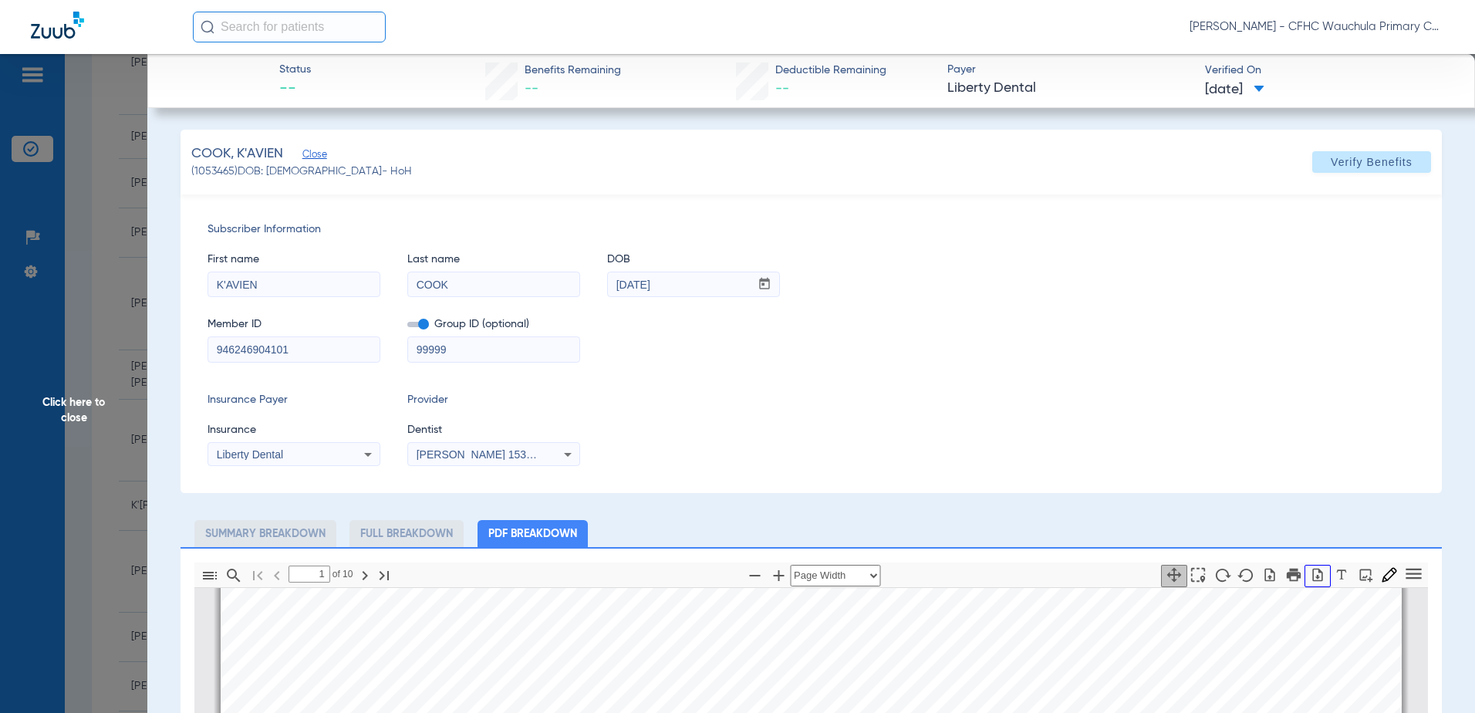
click at [1313, 572] on icon "button" at bounding box center [1318, 574] width 10 height 13
drag, startPoint x: 96, startPoint y: 365, endPoint x: 191, endPoint y: 365, distance: 94.9
click at [96, 365] on span "Click here to close" at bounding box center [73, 410] width 147 height 713
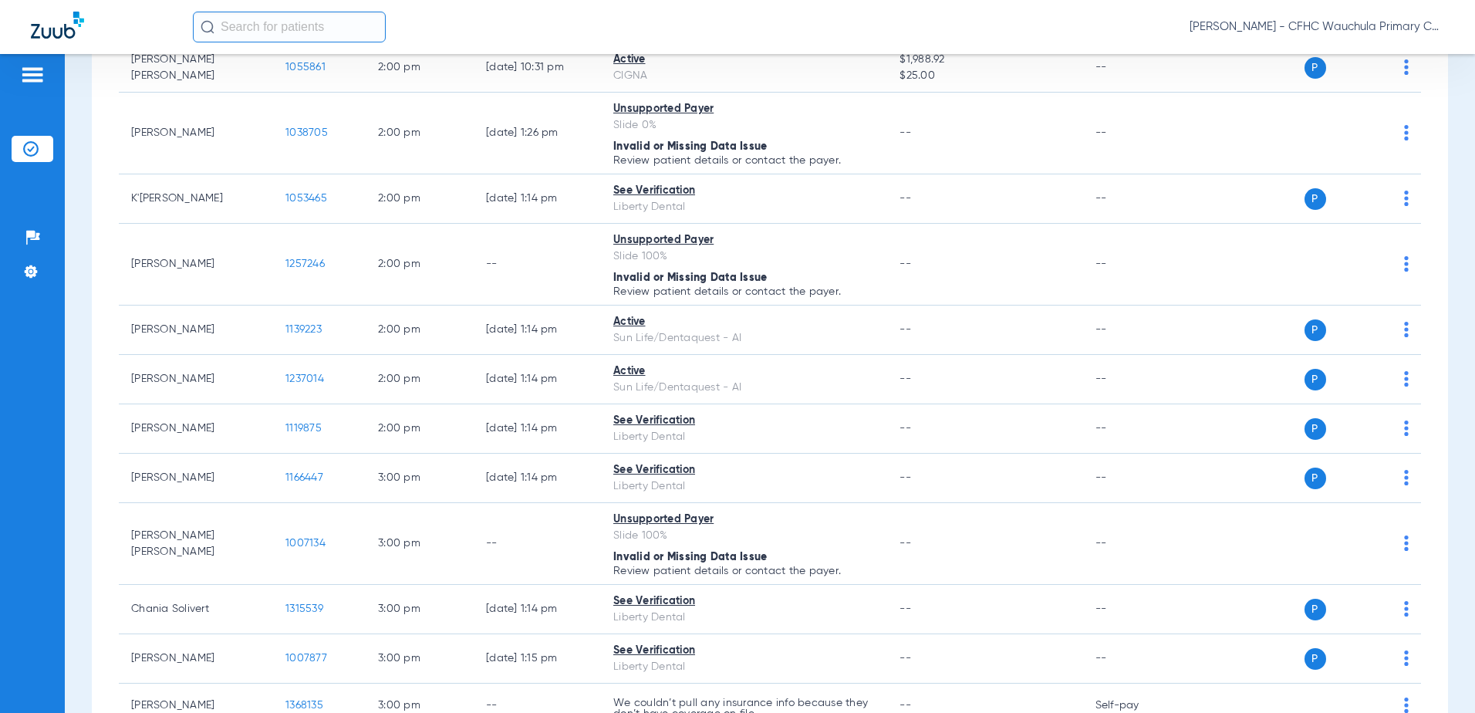
scroll to position [2019, 0]
